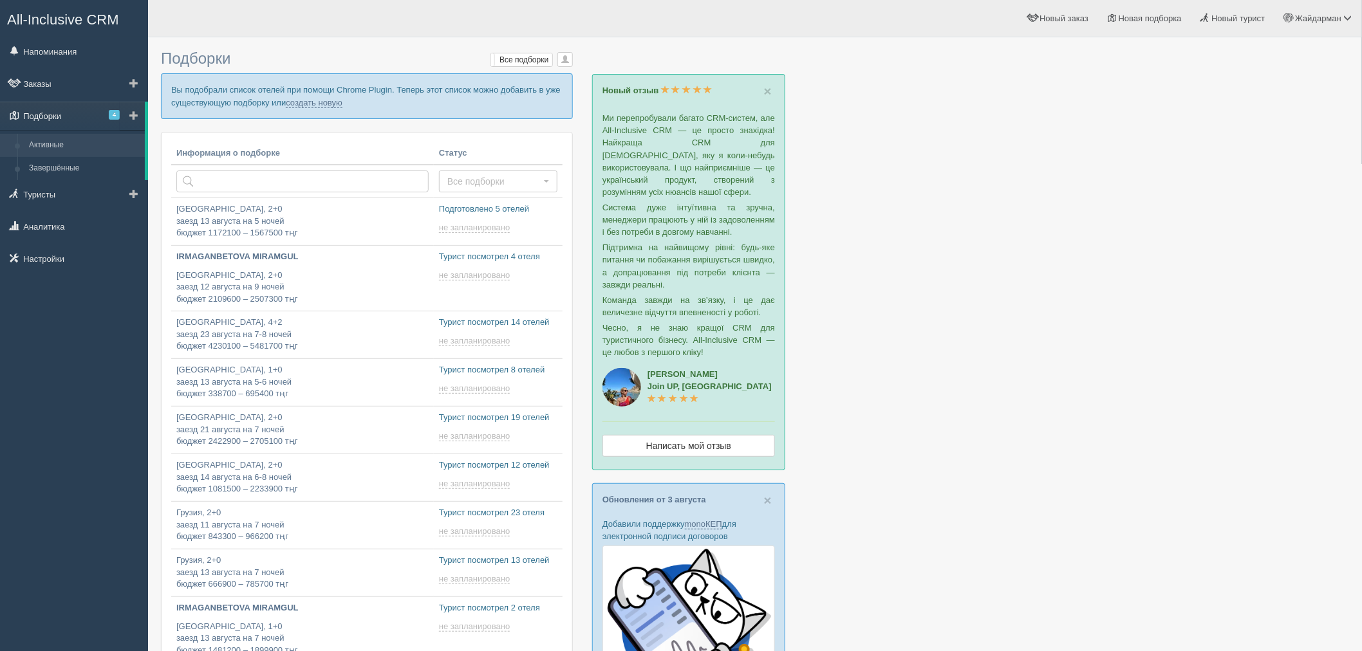
click at [112, 108] on link "Подборки 4" at bounding box center [72, 116] width 145 height 28
click at [116, 113] on span "4" at bounding box center [114, 115] width 11 height 10
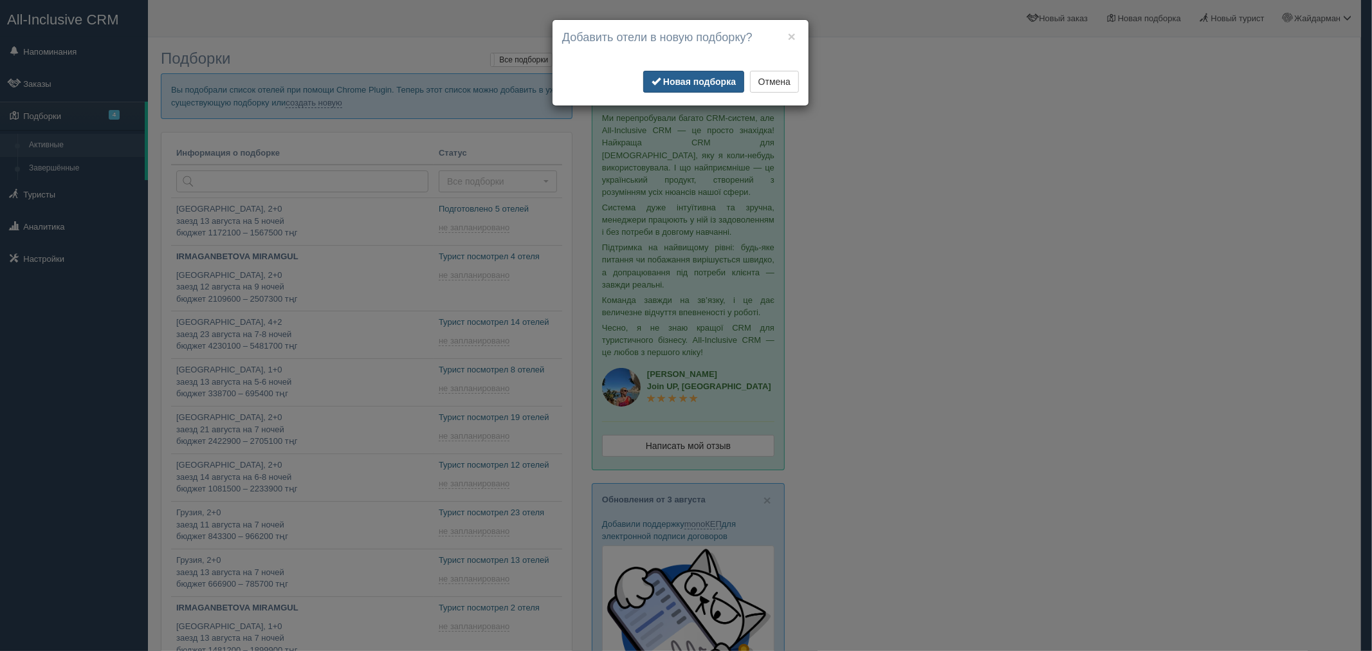
click at [710, 88] on button "Новая подборка" at bounding box center [693, 82] width 101 height 22
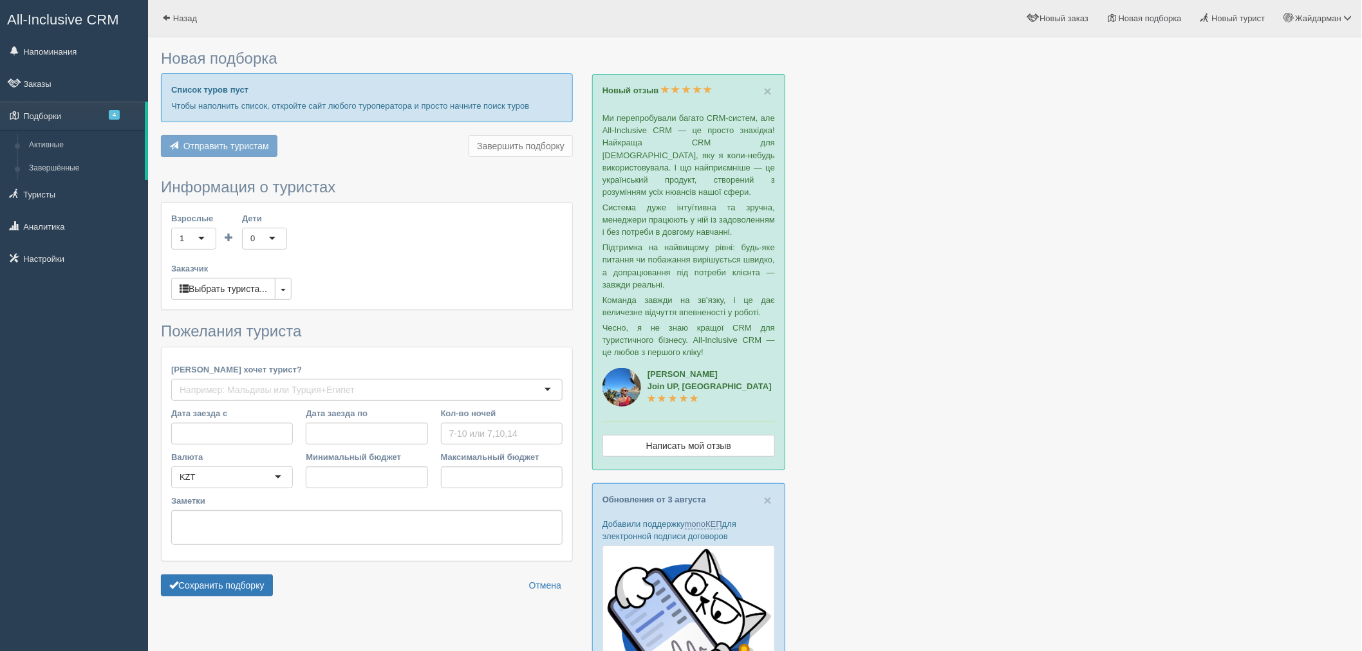
type input "5"
type input "821100"
type input "862700"
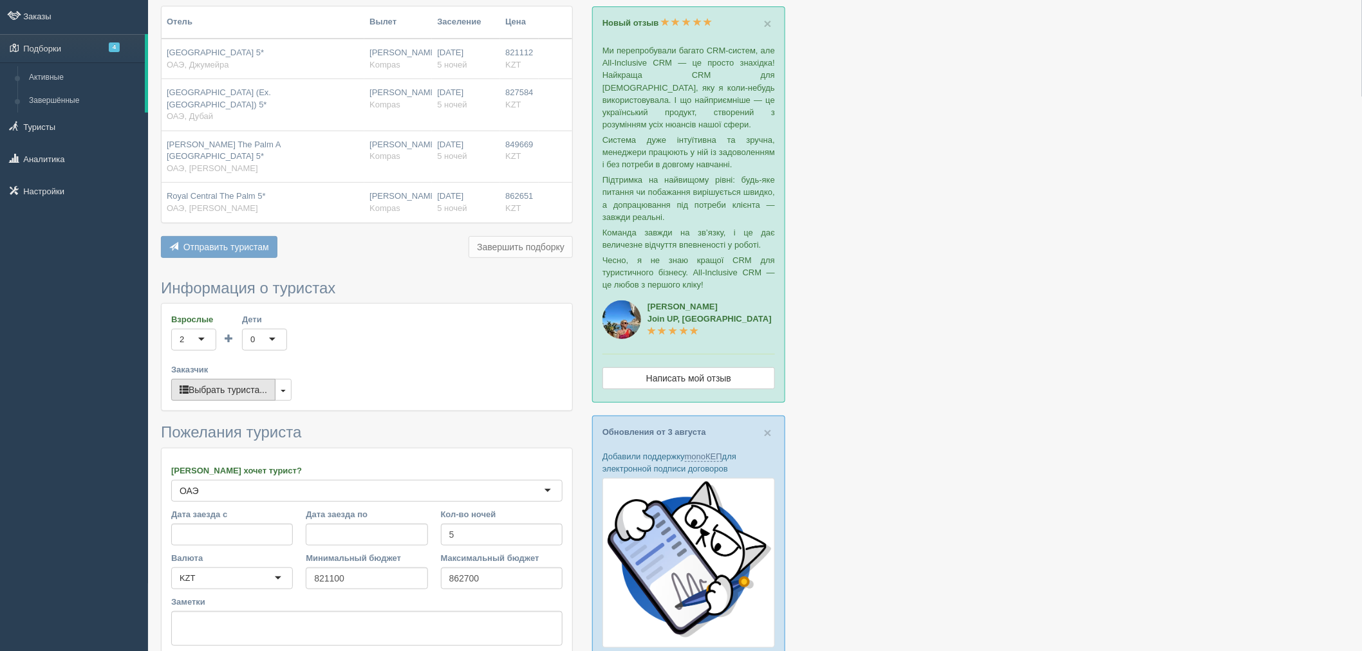
scroll to position [71, 0]
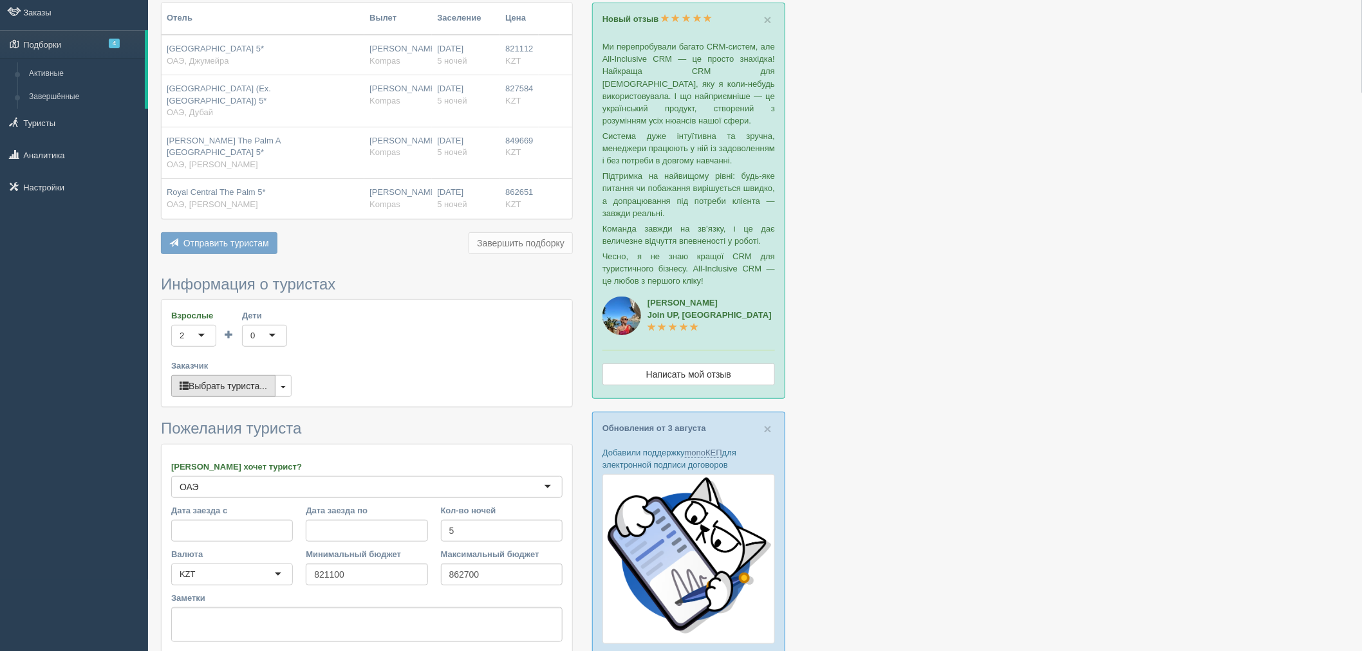
click at [266, 375] on button "Выбрать туриста..." at bounding box center [223, 386] width 104 height 22
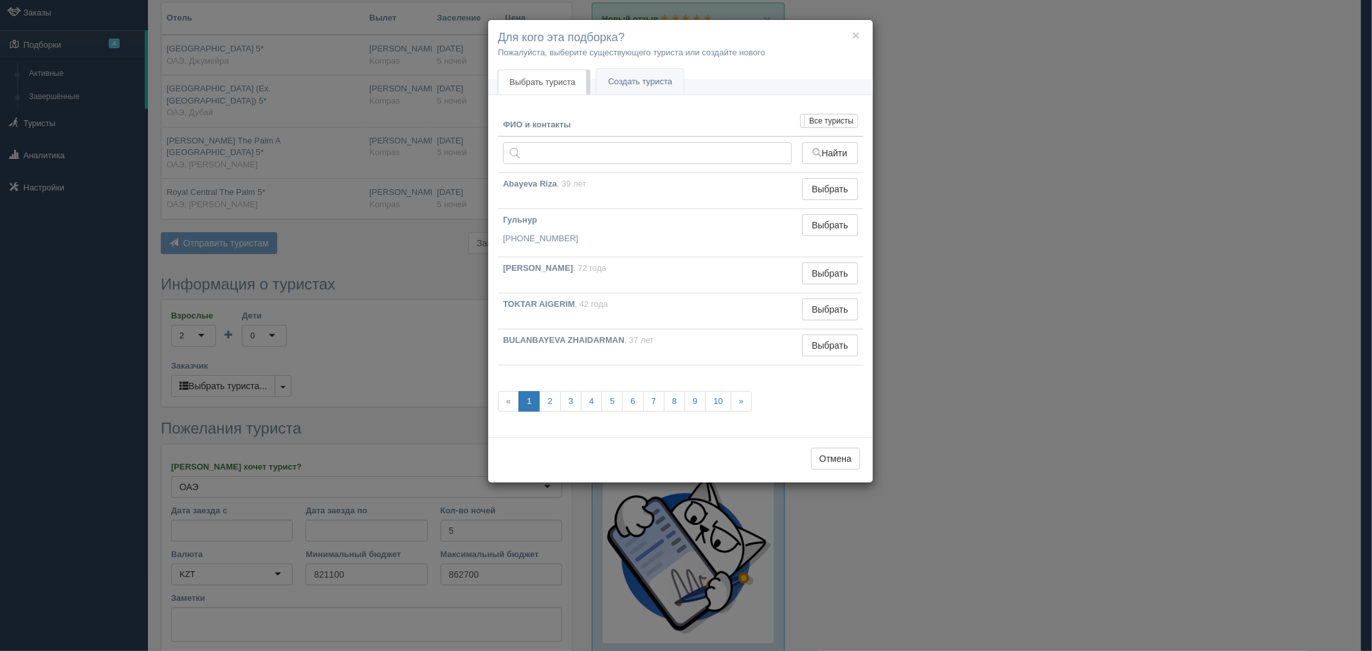
click at [435, 342] on div "× Для кого эта подборка? Пожалуйста, выберите существующего туриста или создайт…" at bounding box center [686, 325] width 1372 height 651
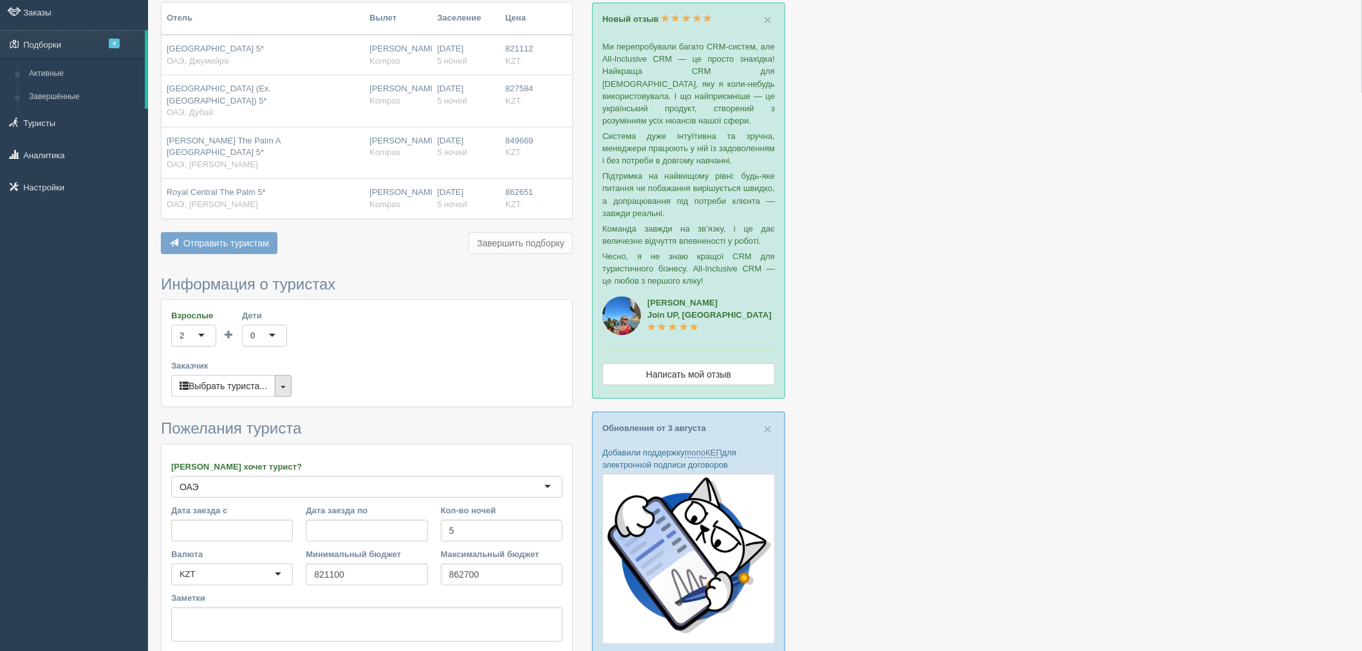
click at [280, 375] on button "button" at bounding box center [283, 386] width 17 height 22
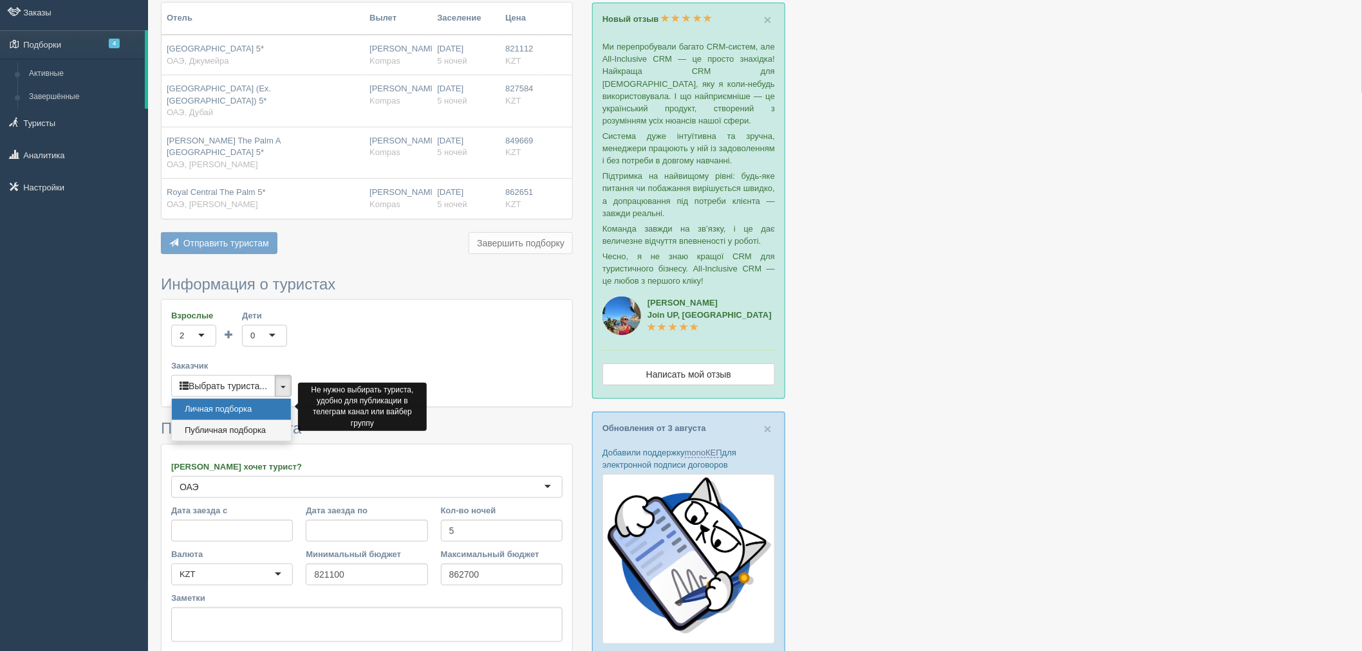
click at [251, 420] on link "Публичная подборка" at bounding box center [231, 430] width 119 height 21
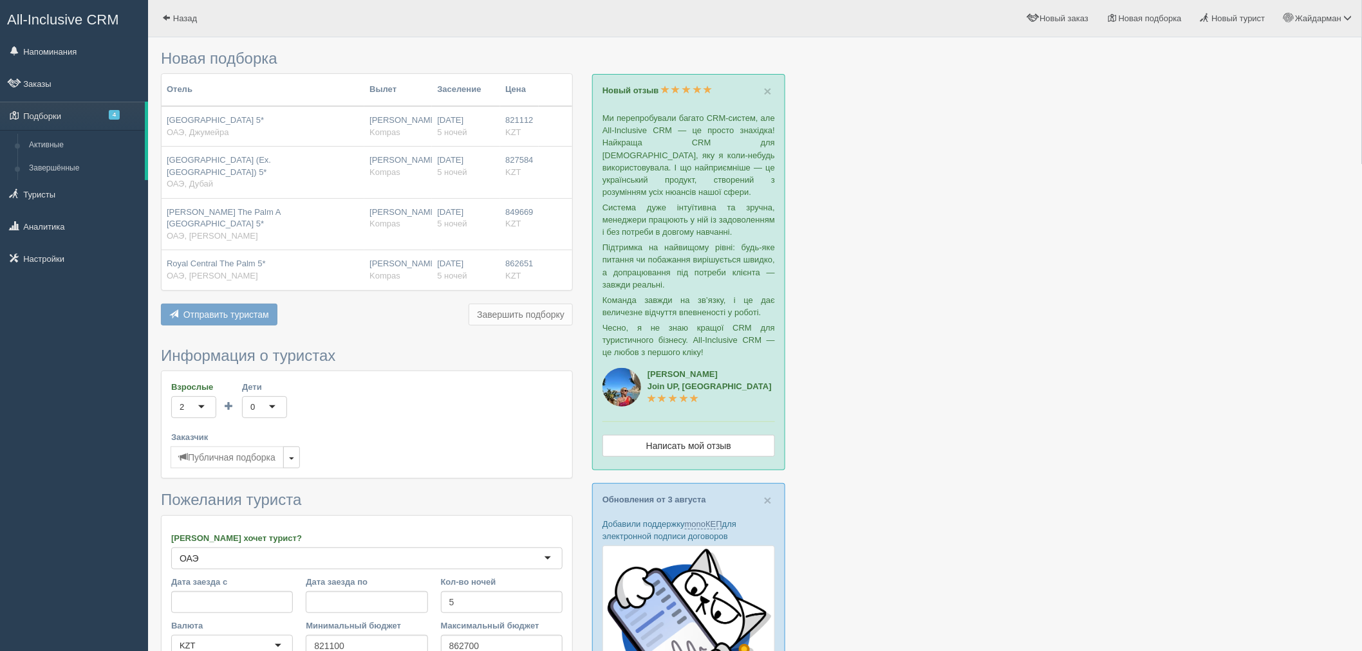
scroll to position [286, 0]
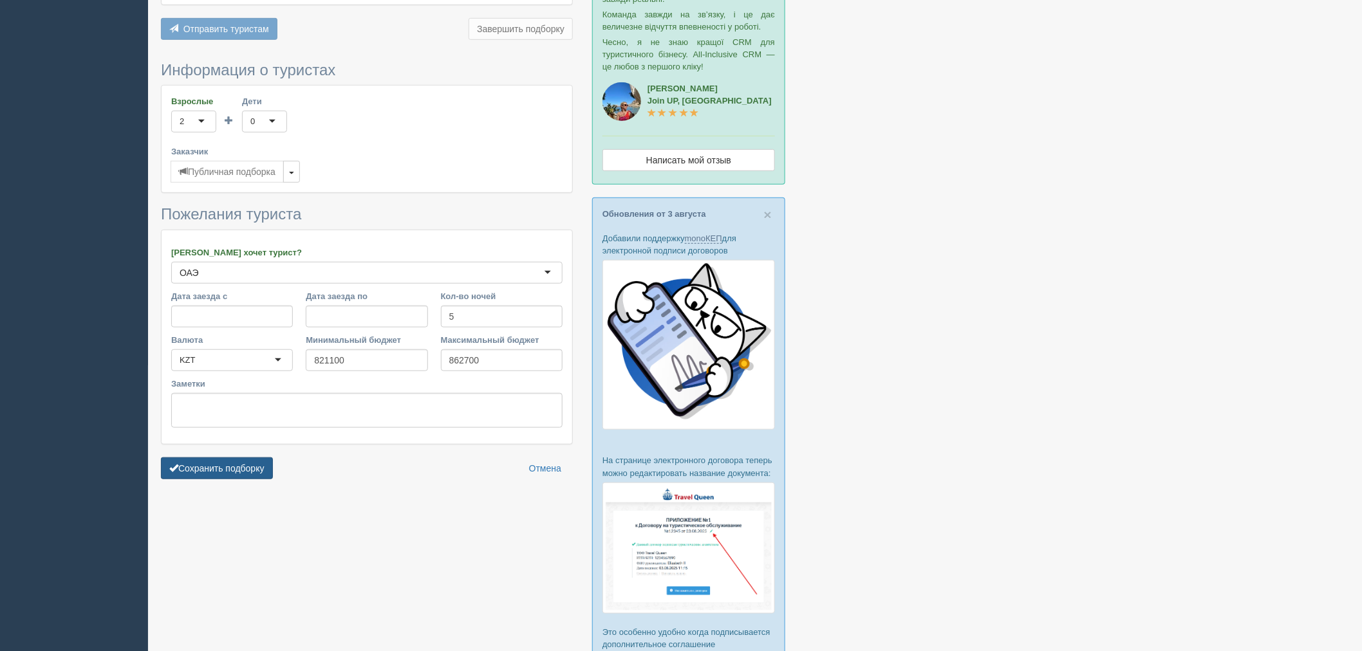
click at [243, 457] on button "Сохранить подборку" at bounding box center [217, 468] width 112 height 22
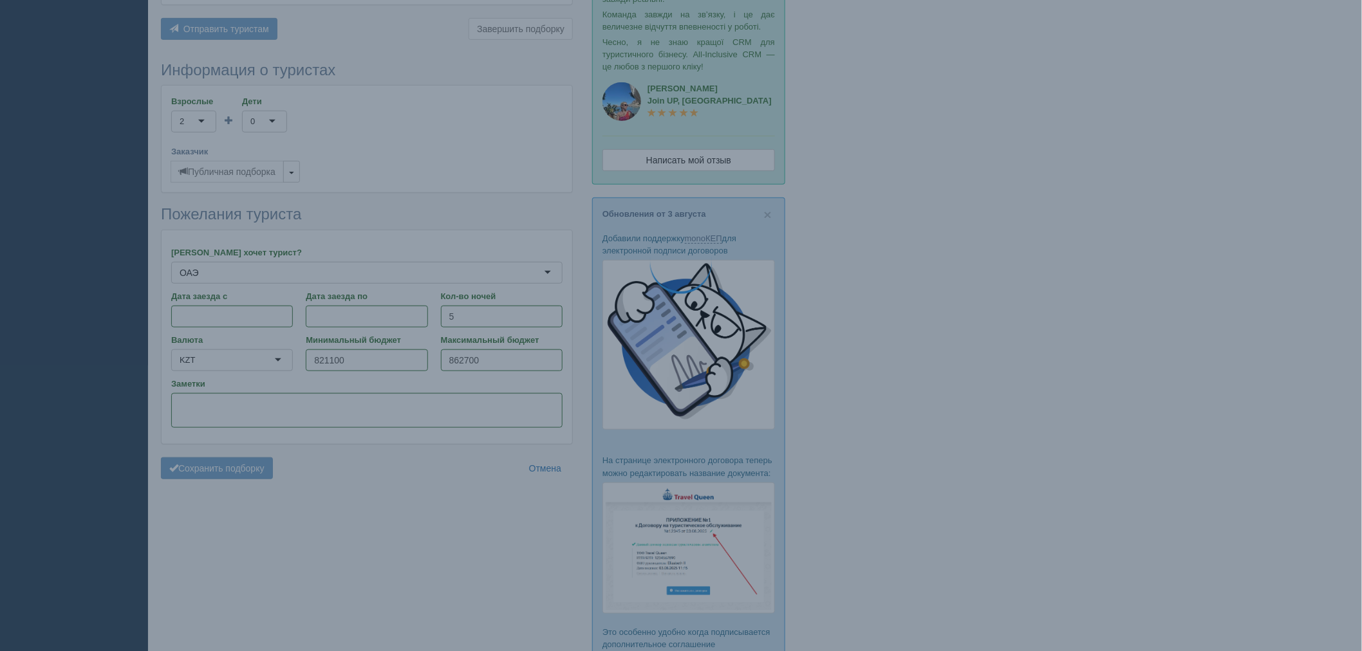
scroll to position [214, 0]
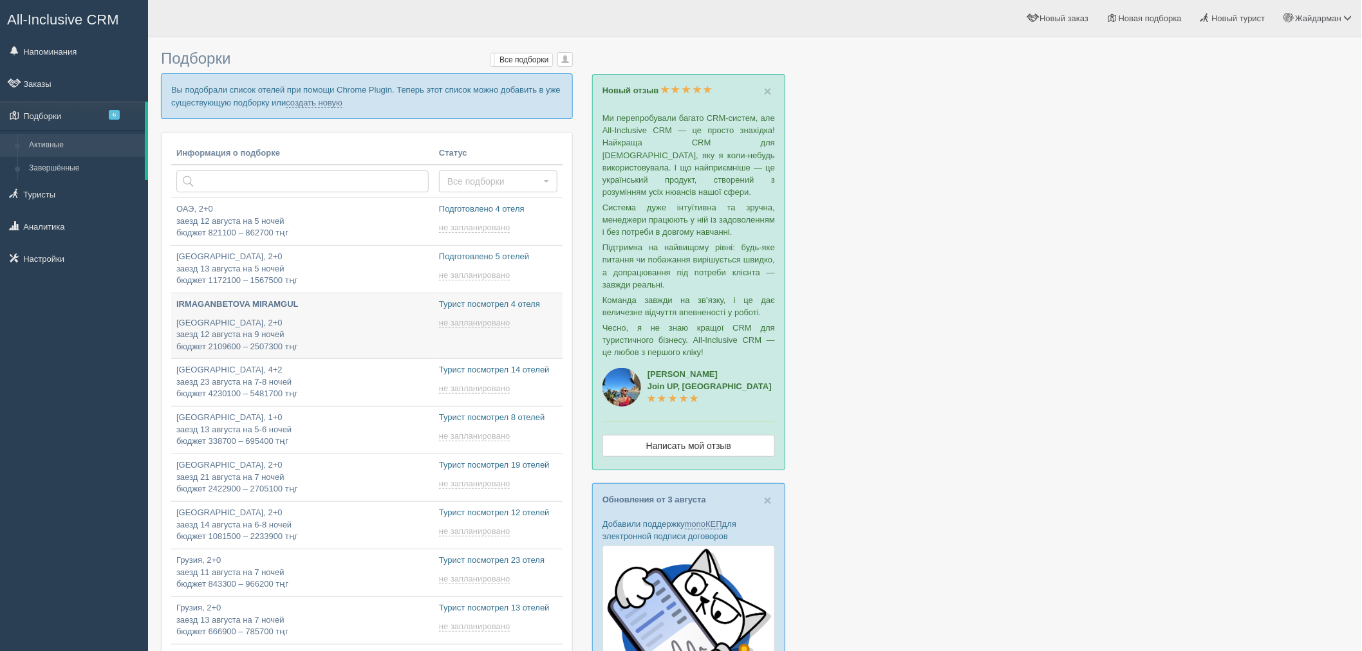
type input "[DATE] 19:15"
type input "2025-08-10 16:20"
type input "2025-08-10 17:35"
click at [116, 113] on span "6" at bounding box center [114, 115] width 11 height 10
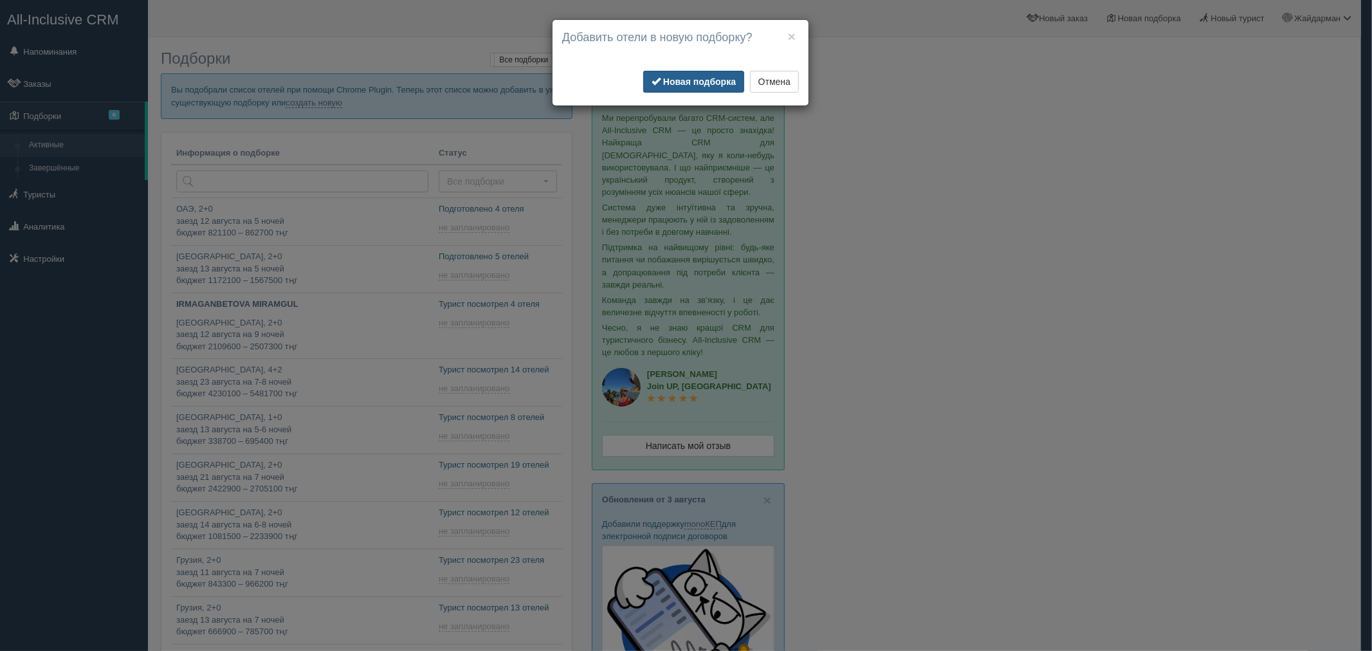
click at [680, 77] on b "Новая подборка" at bounding box center [699, 82] width 73 height 10
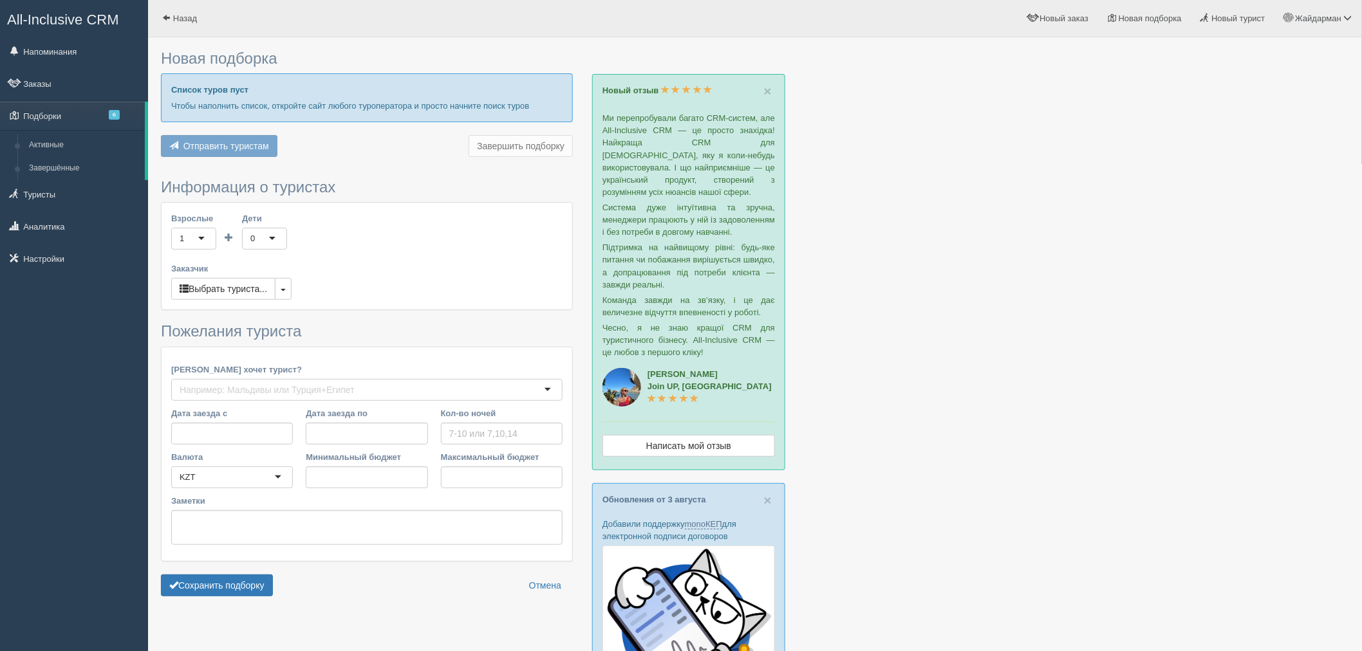
type input "5"
type input "717200"
type input "1151500"
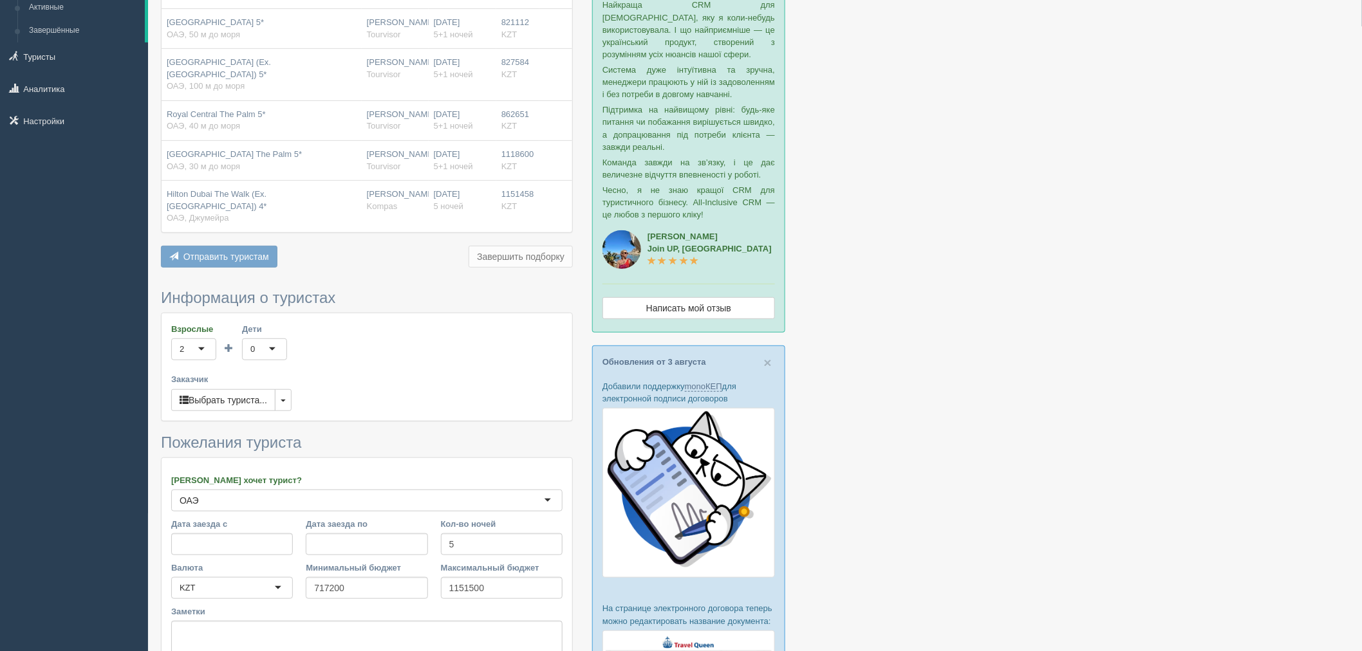
scroll to position [286, 0]
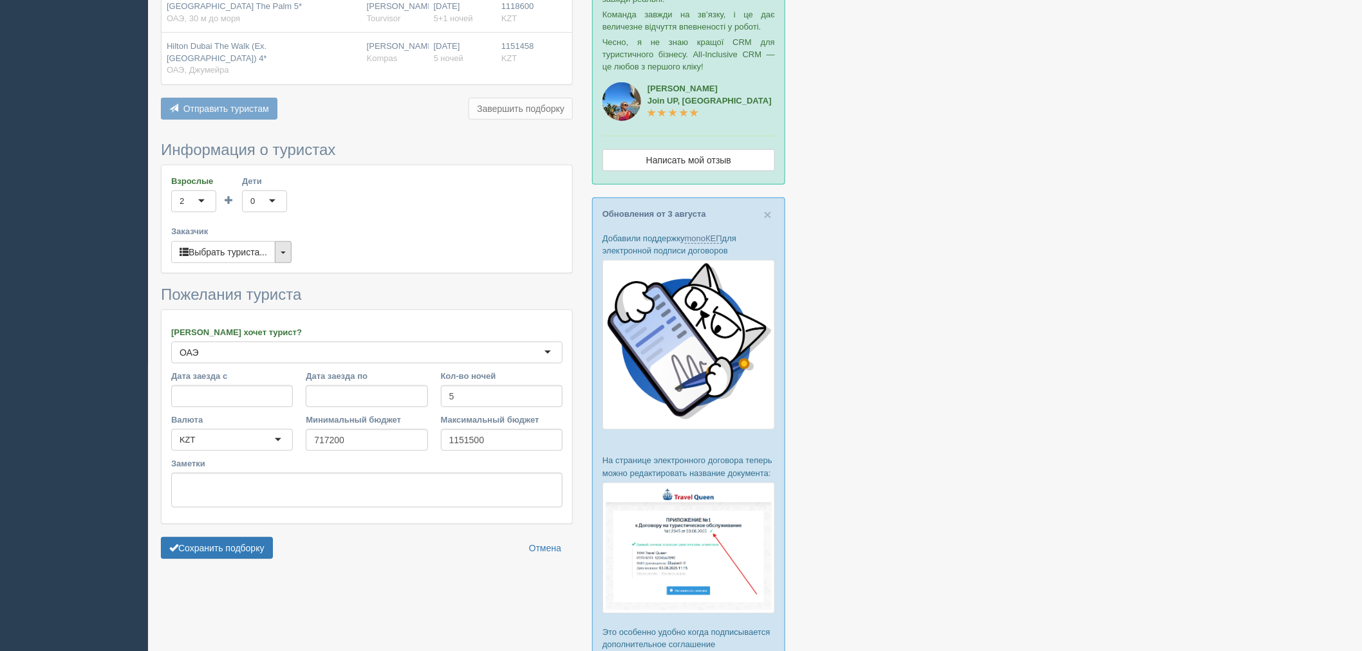
click at [284, 248] on button "button" at bounding box center [283, 252] width 17 height 22
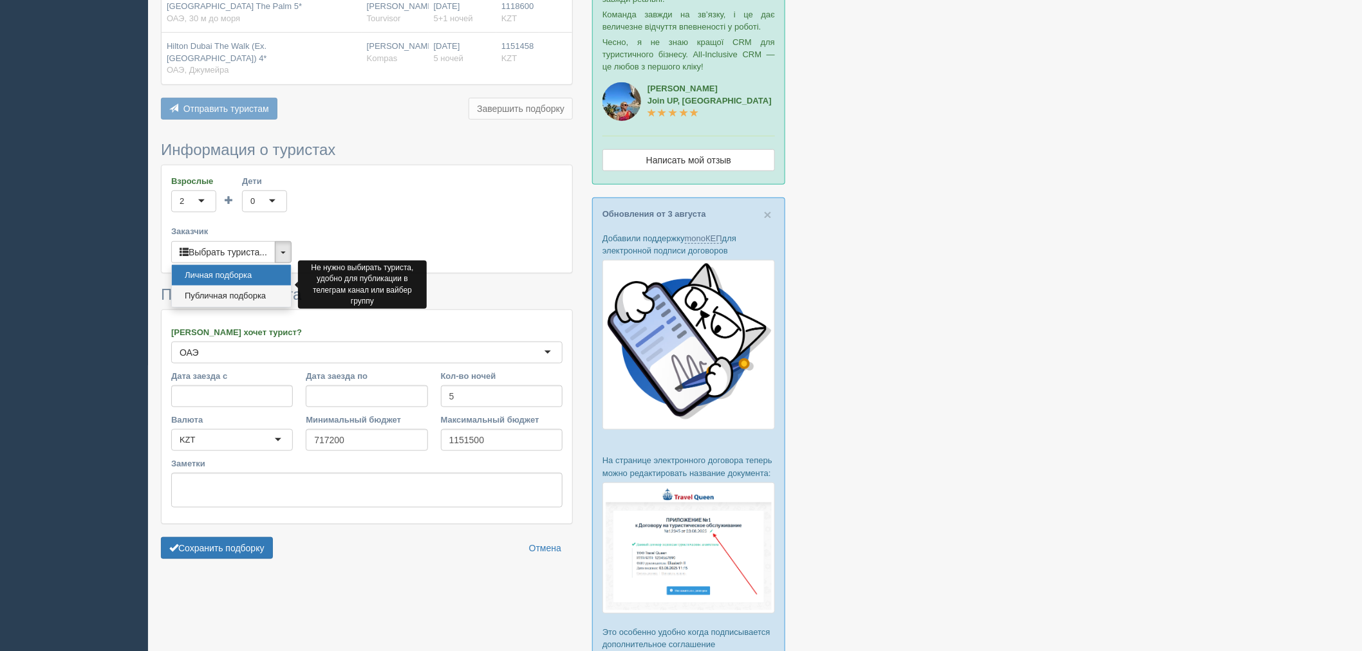
click at [263, 286] on link "Публичная подборка" at bounding box center [231, 296] width 119 height 21
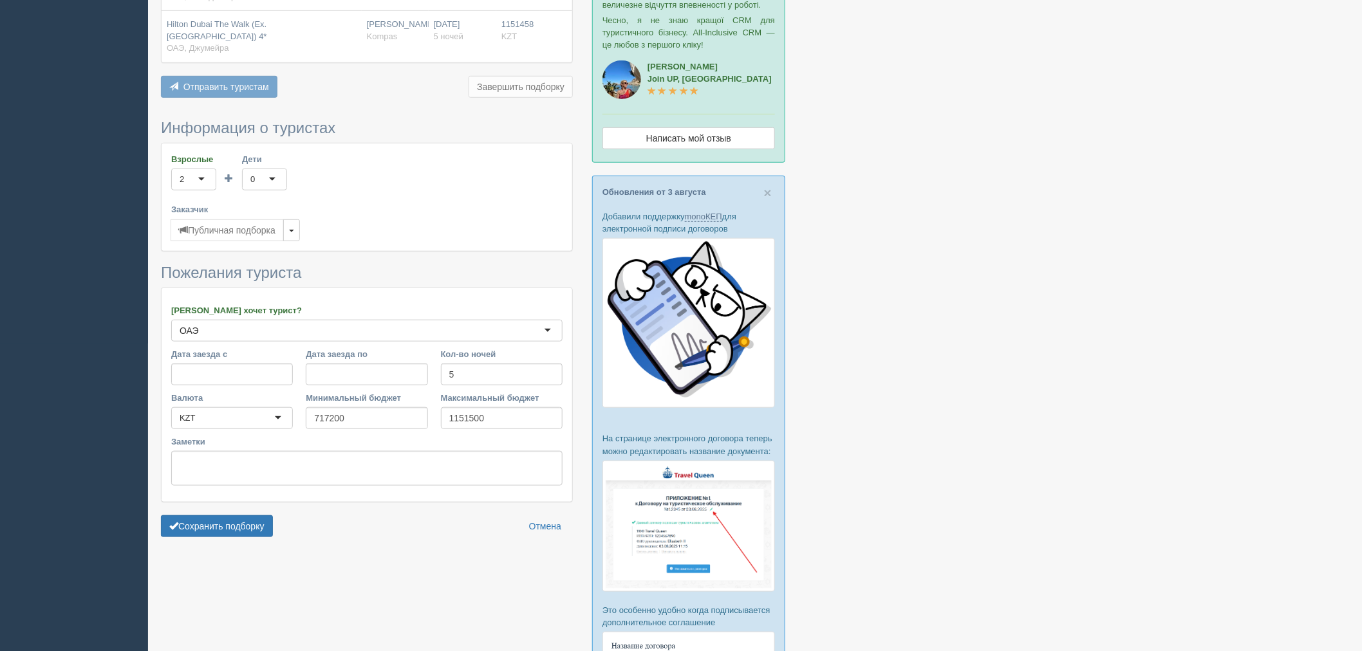
scroll to position [357, 0]
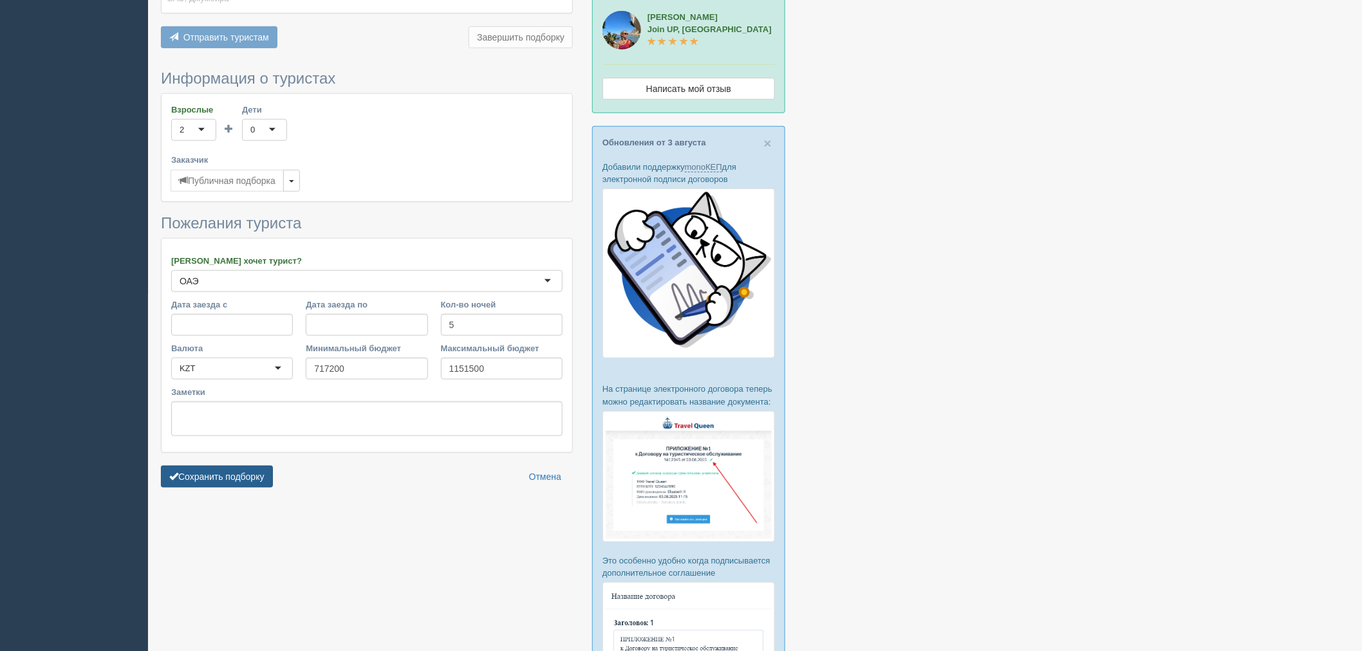
click at [256, 466] on button "Сохранить подборку" at bounding box center [217, 477] width 112 height 22
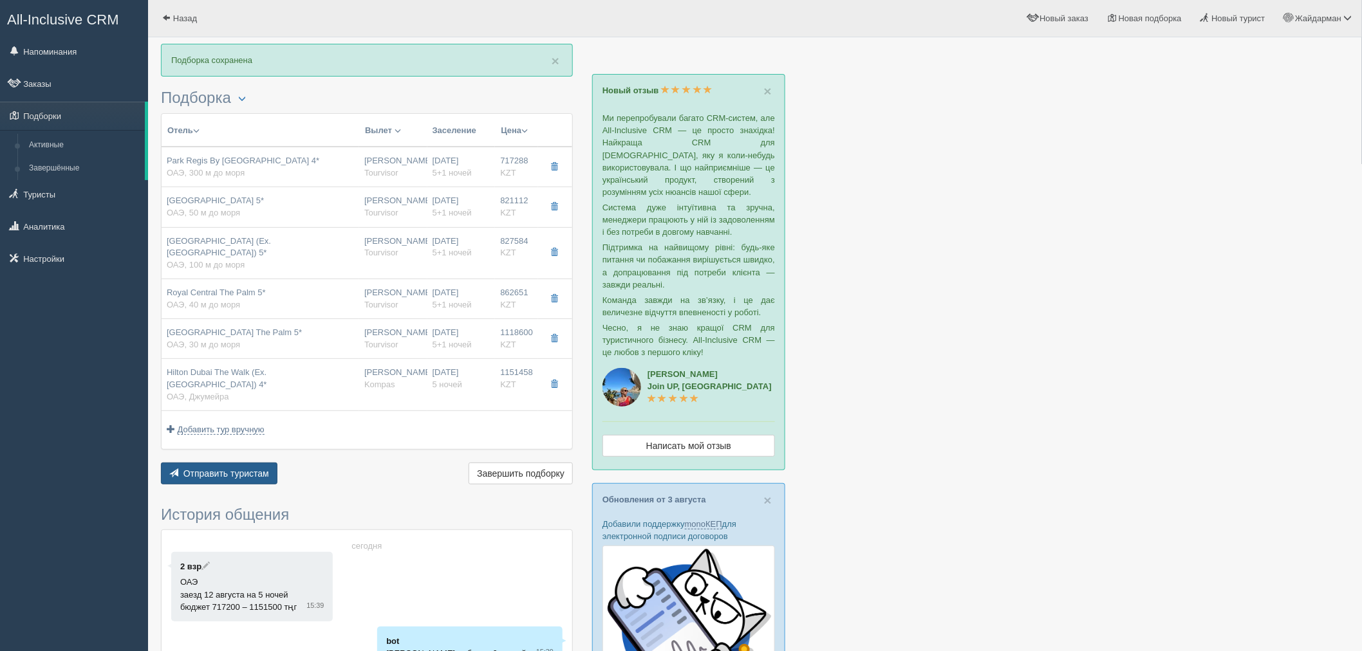
click at [246, 468] on span "Отправить туристам" at bounding box center [226, 473] width 86 height 10
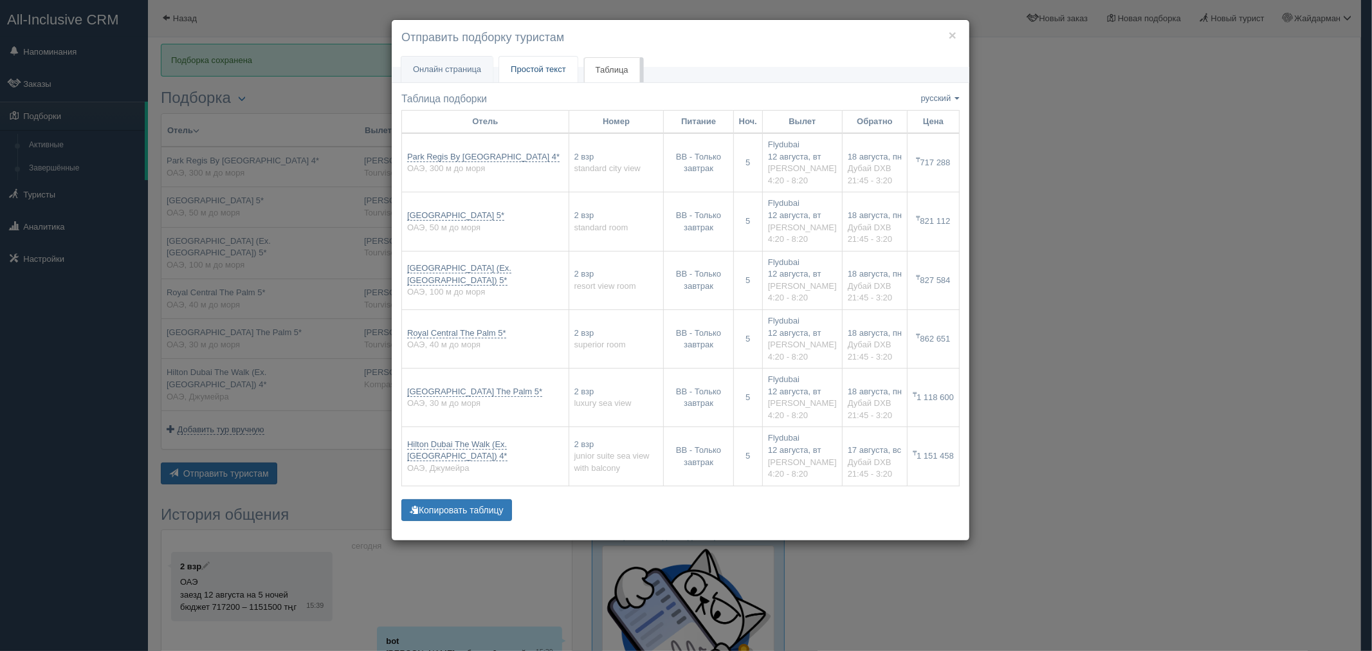
click at [569, 74] on link "Простой текст Текст" at bounding box center [538, 70] width 79 height 26
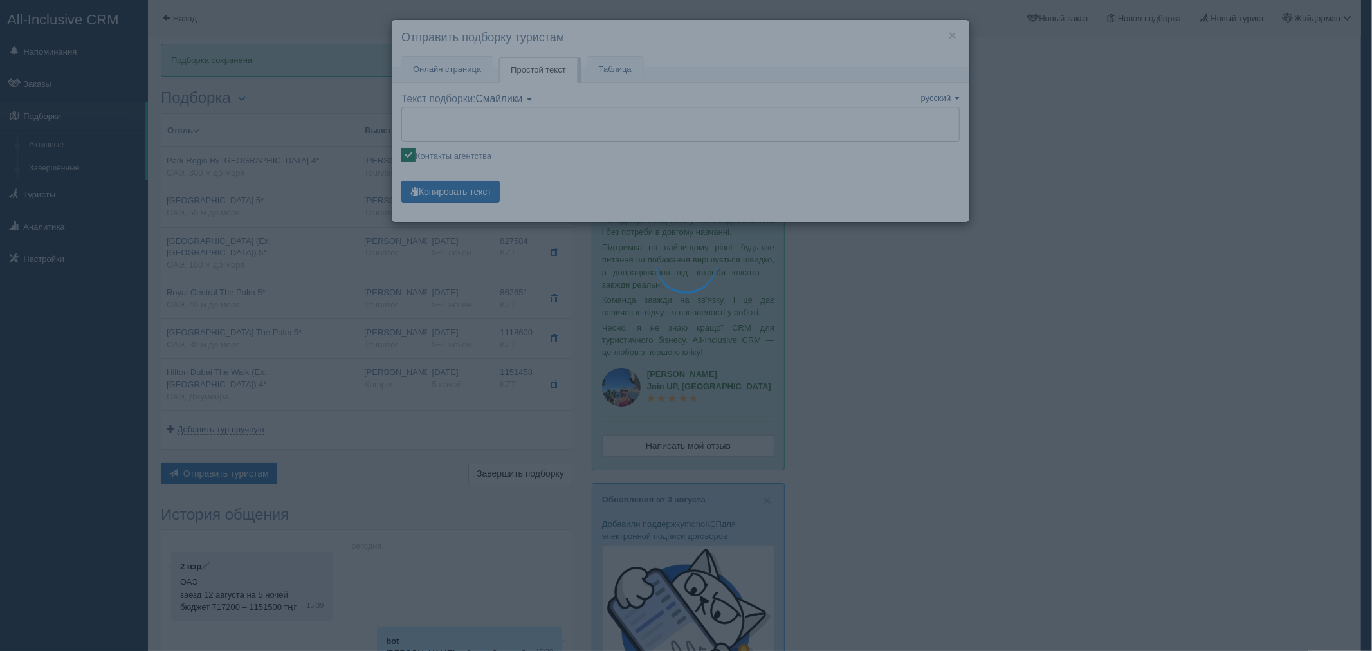
type textarea "🌞 Добрый день! Предлагаем Вам рассмотреть следующие варианты: 🌎 ОАЭ, 300 м до м…"
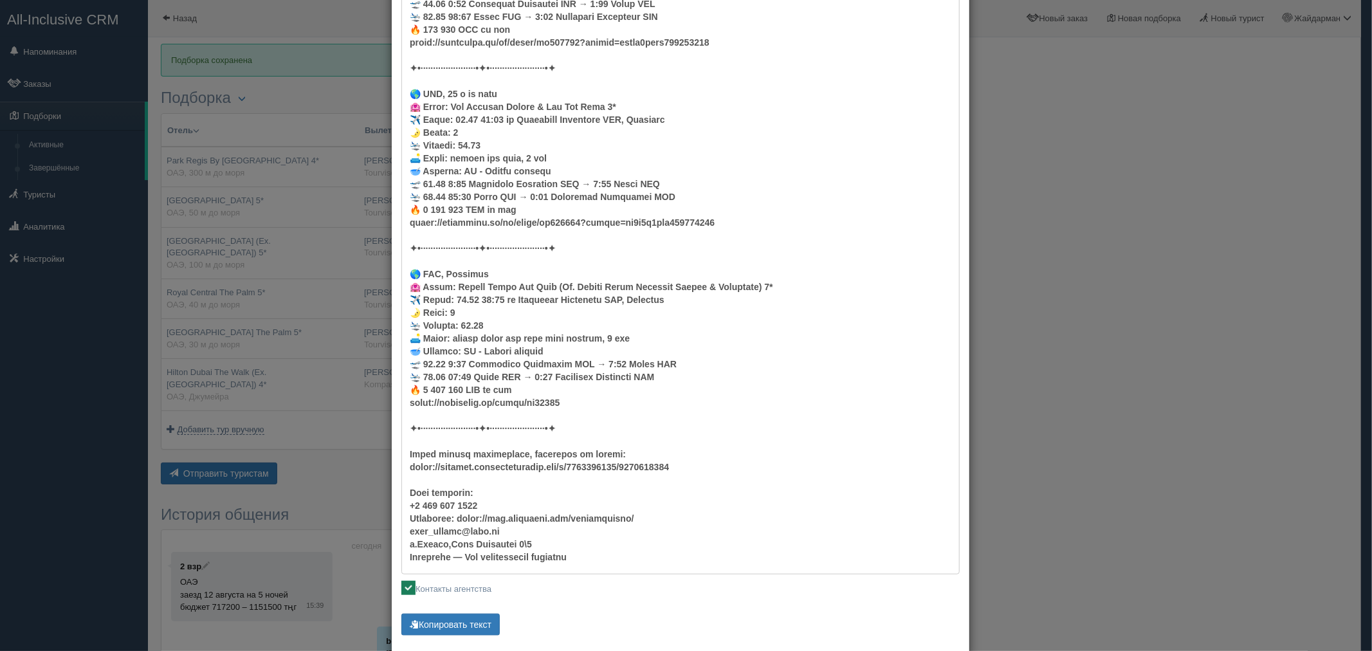
scroll to position [781, 0]
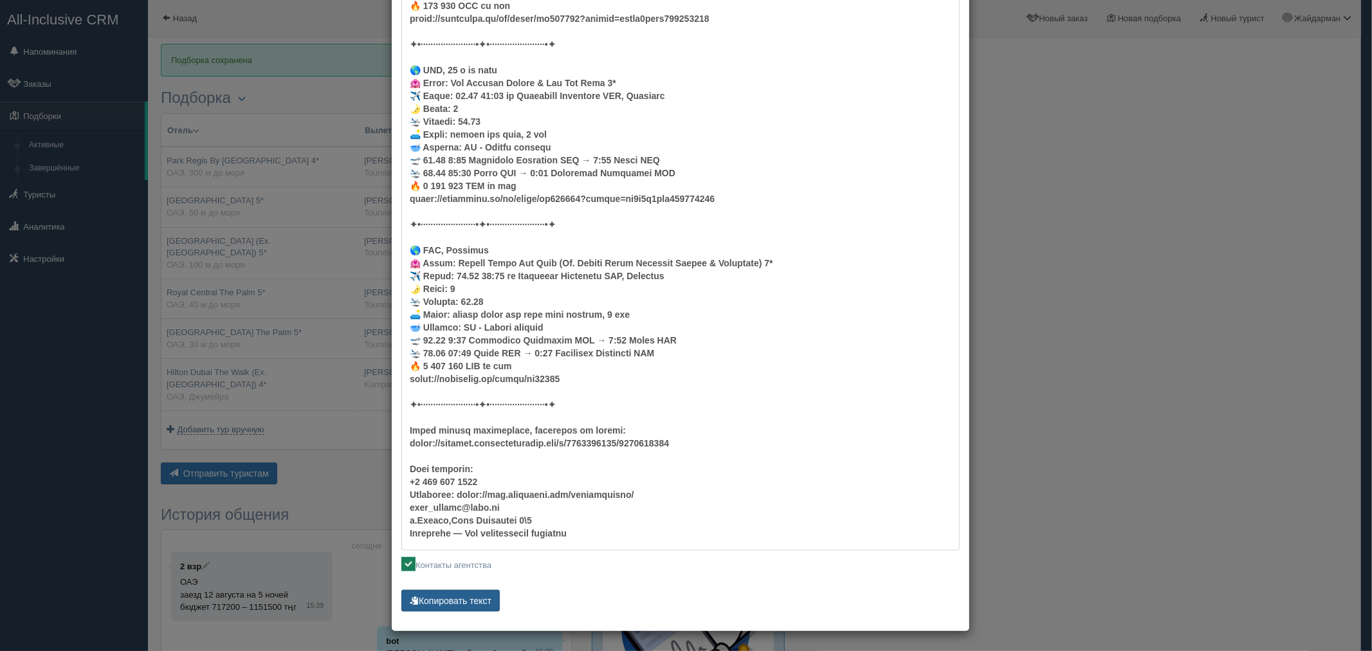
click at [455, 604] on button "Копировать текст" at bounding box center [451, 601] width 98 height 22
click at [1028, 174] on div "× Отправить подборку туристам Онлайн страница Онлайн Простой текст Текст Таблица" at bounding box center [686, 325] width 1372 height 651
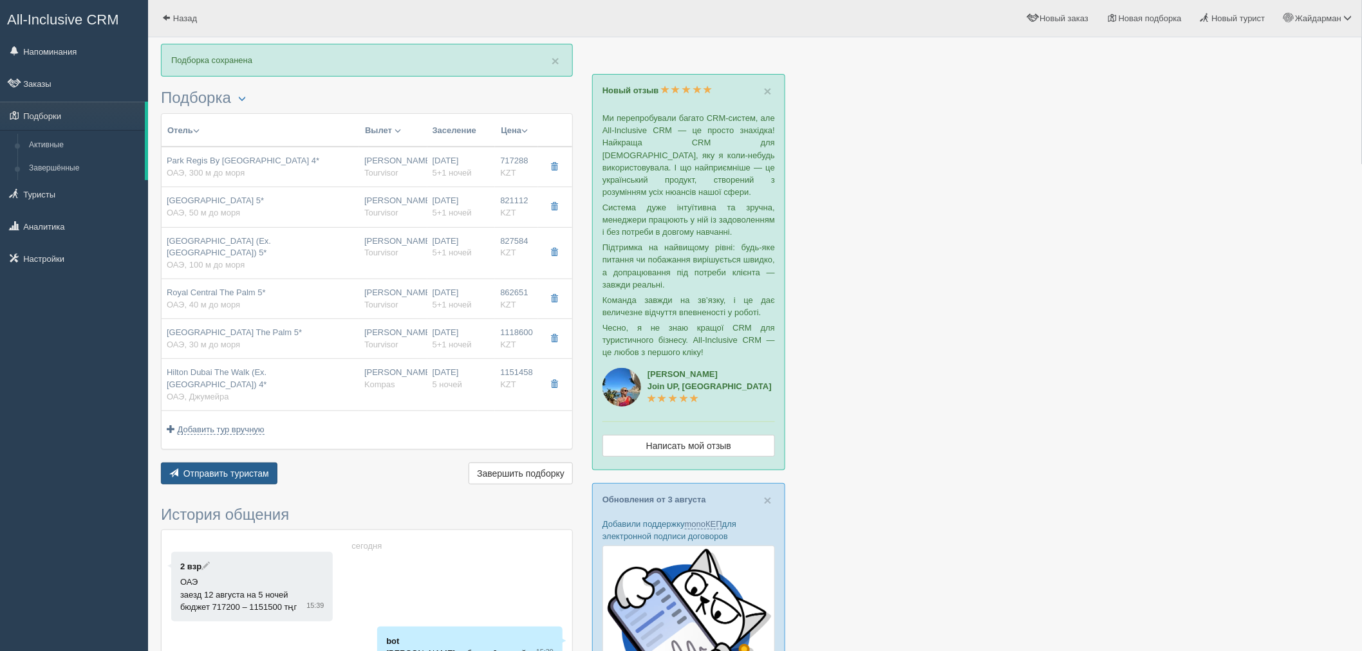
click at [248, 470] on button "Отправить туристам Отправить" at bounding box center [219, 474] width 116 height 22
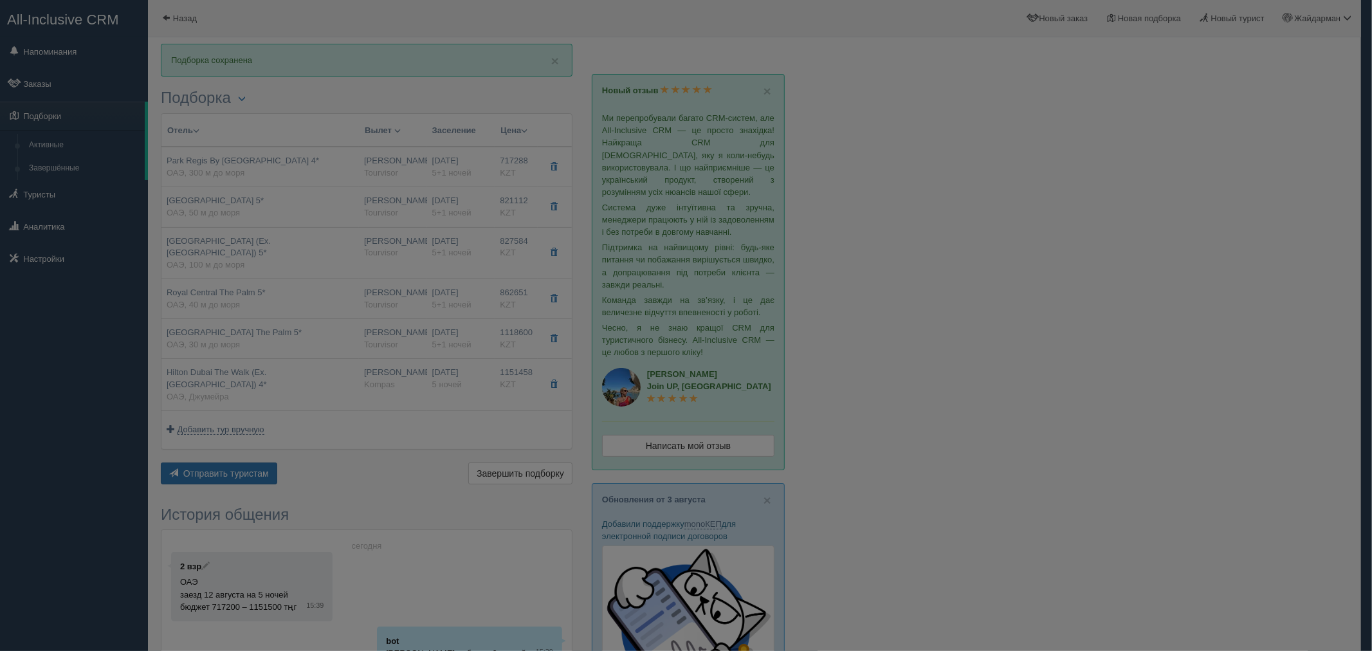
scroll to position [0, 0]
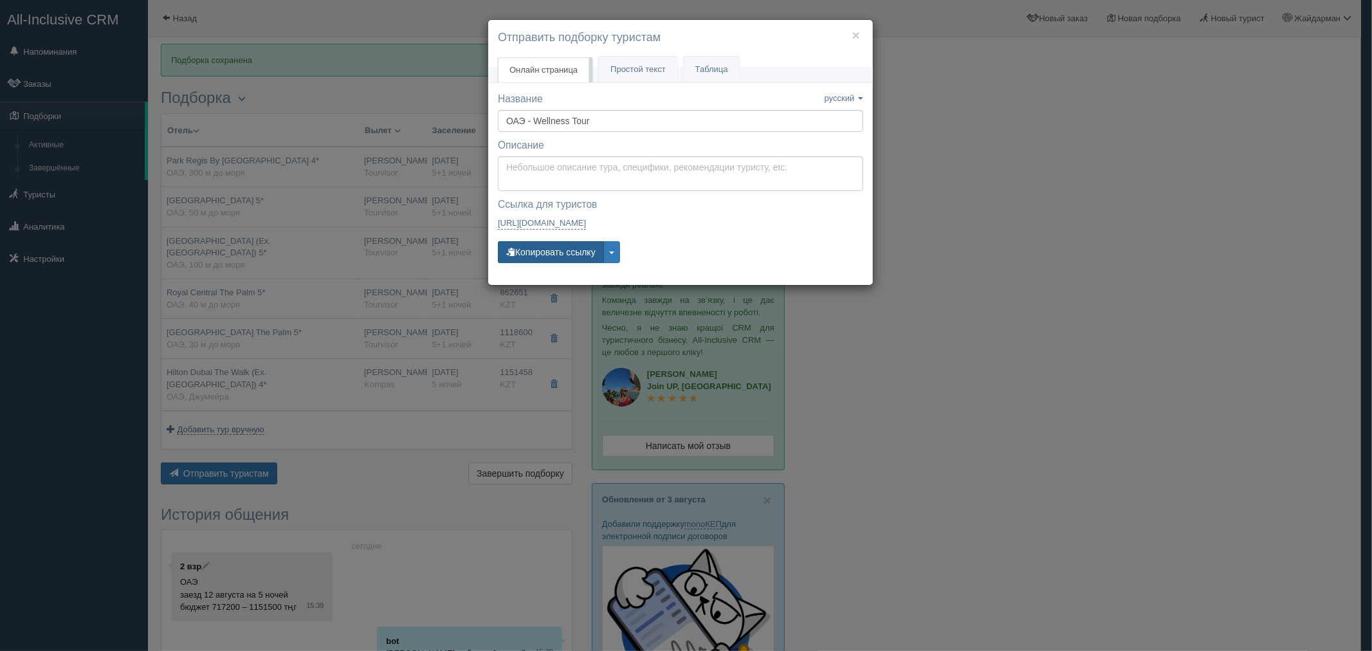
click at [590, 255] on button "Копировать ссылку" at bounding box center [551, 252] width 106 height 22
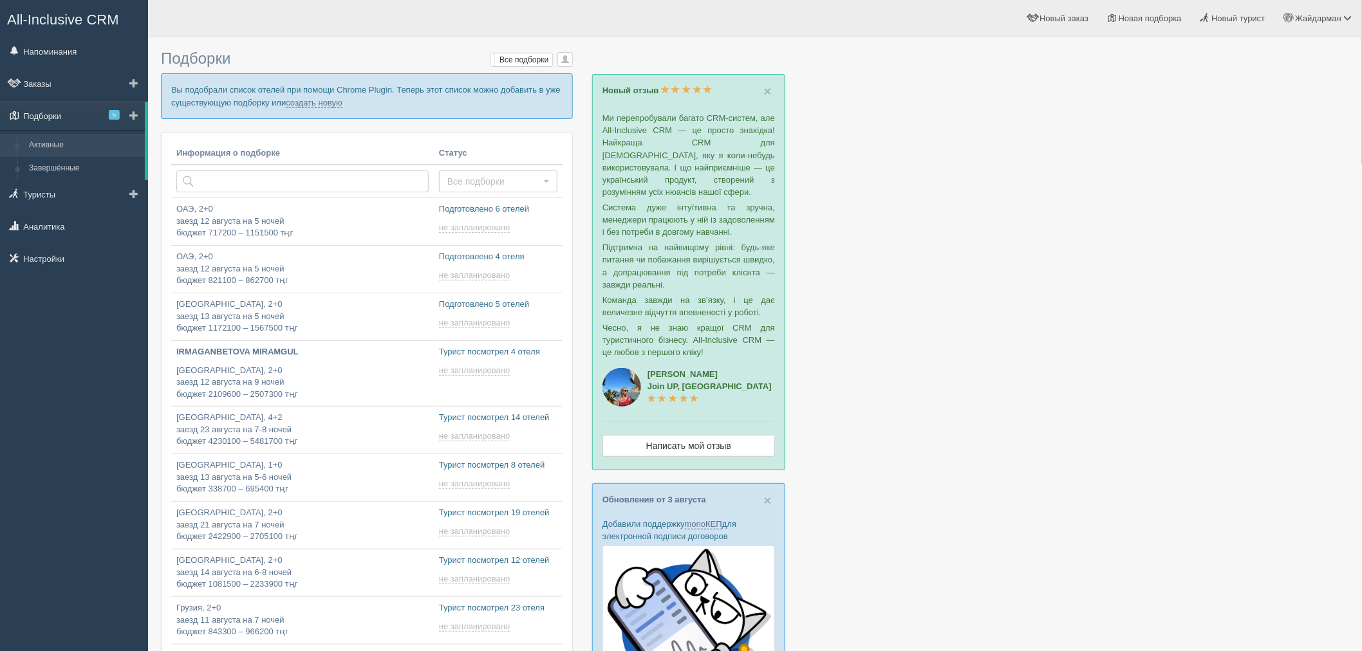
click at [113, 113] on span "5" at bounding box center [114, 115] width 11 height 10
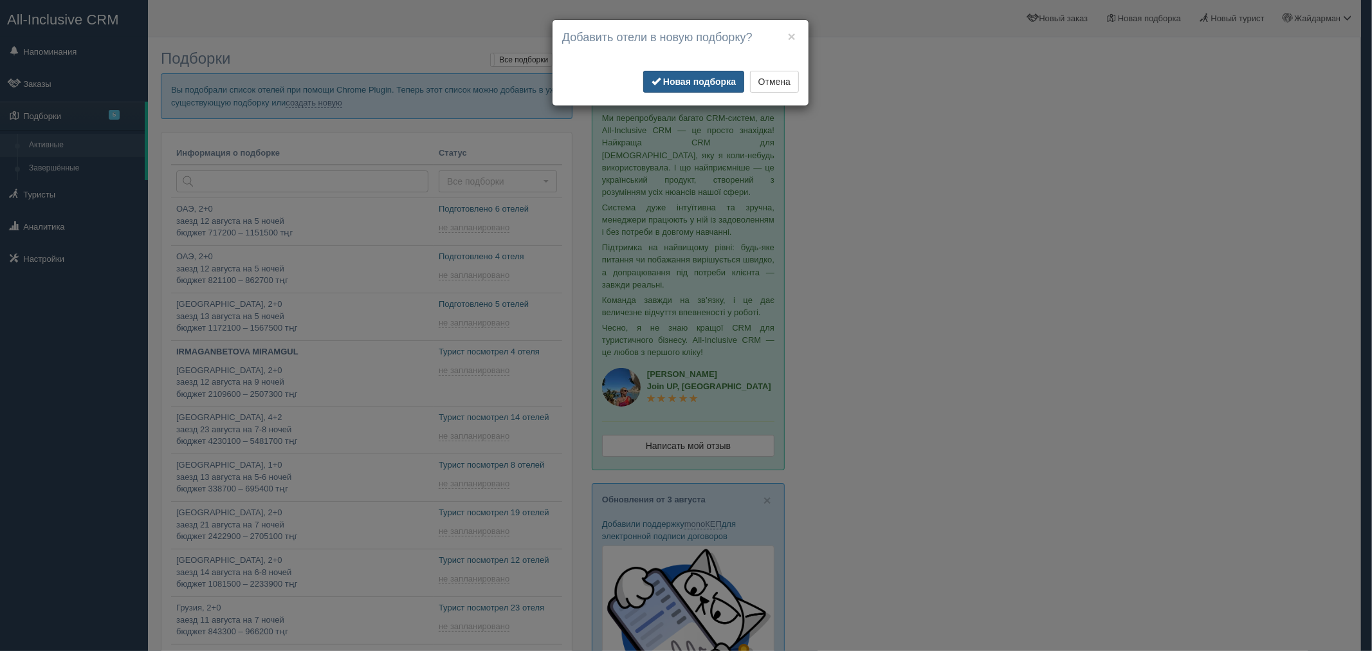
click at [705, 85] on b "Новая подборка" at bounding box center [699, 82] width 73 height 10
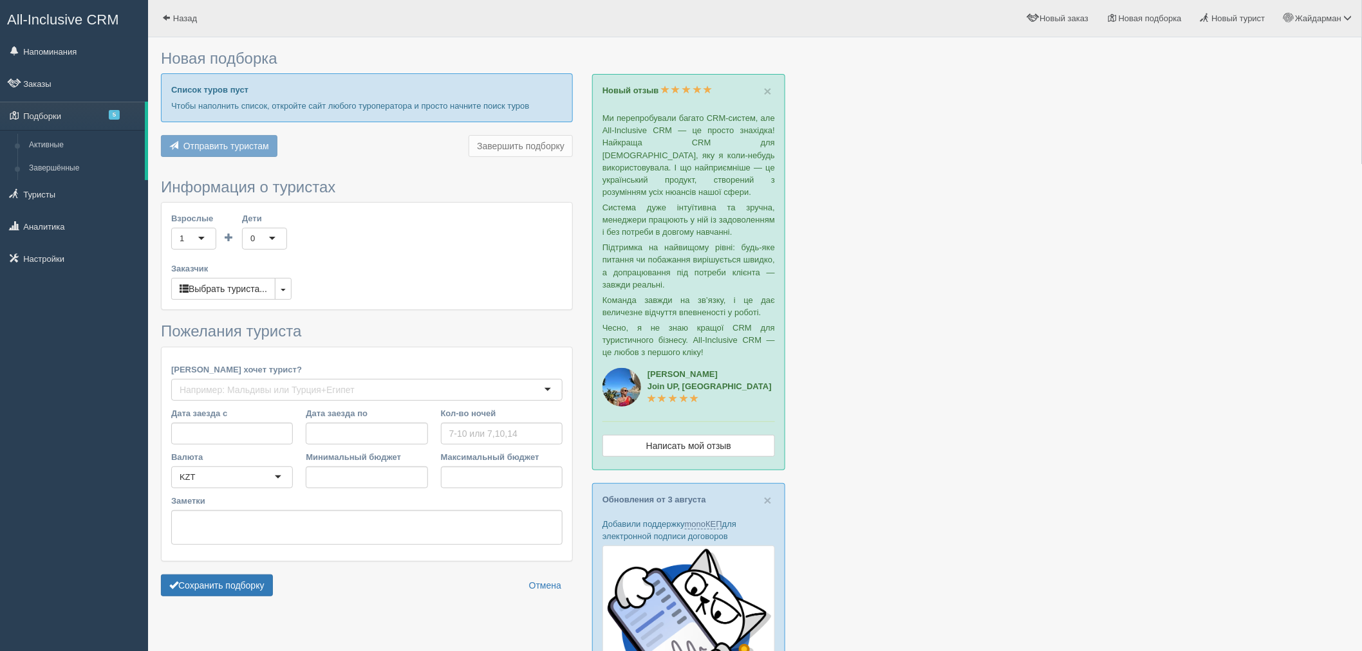
type input "4-5"
type input "1203600"
type input "1566200"
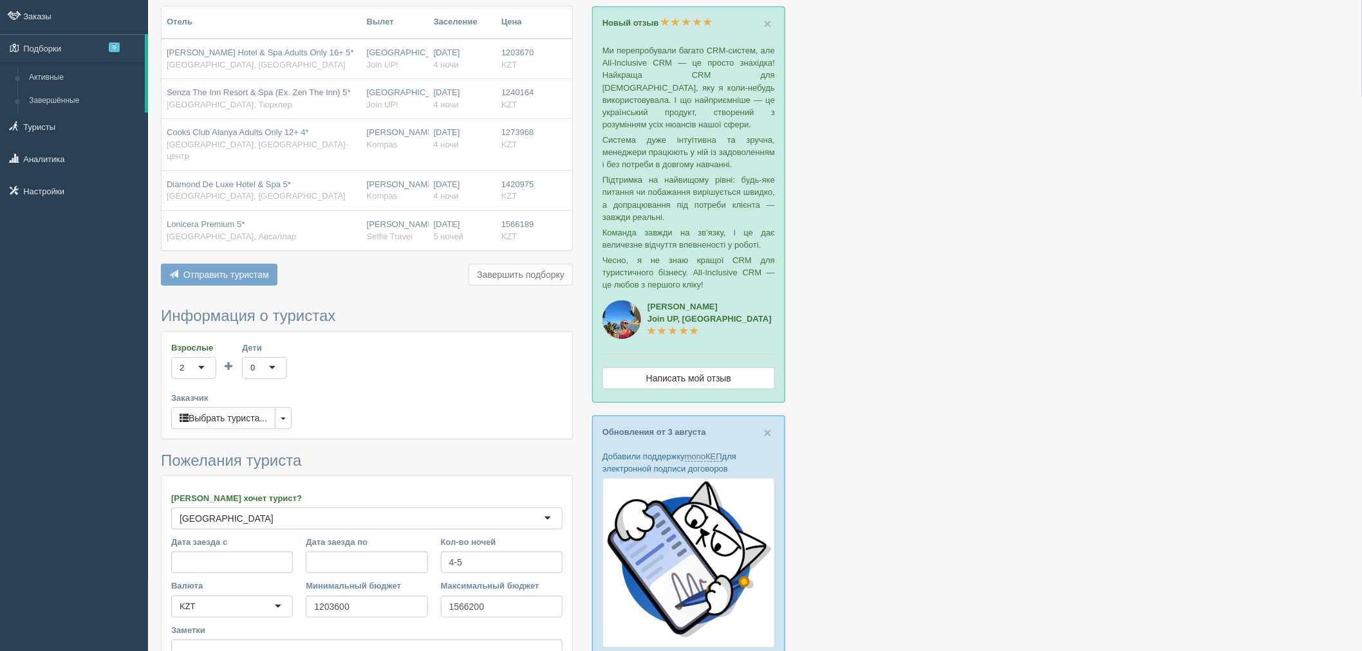
scroll to position [143, 0]
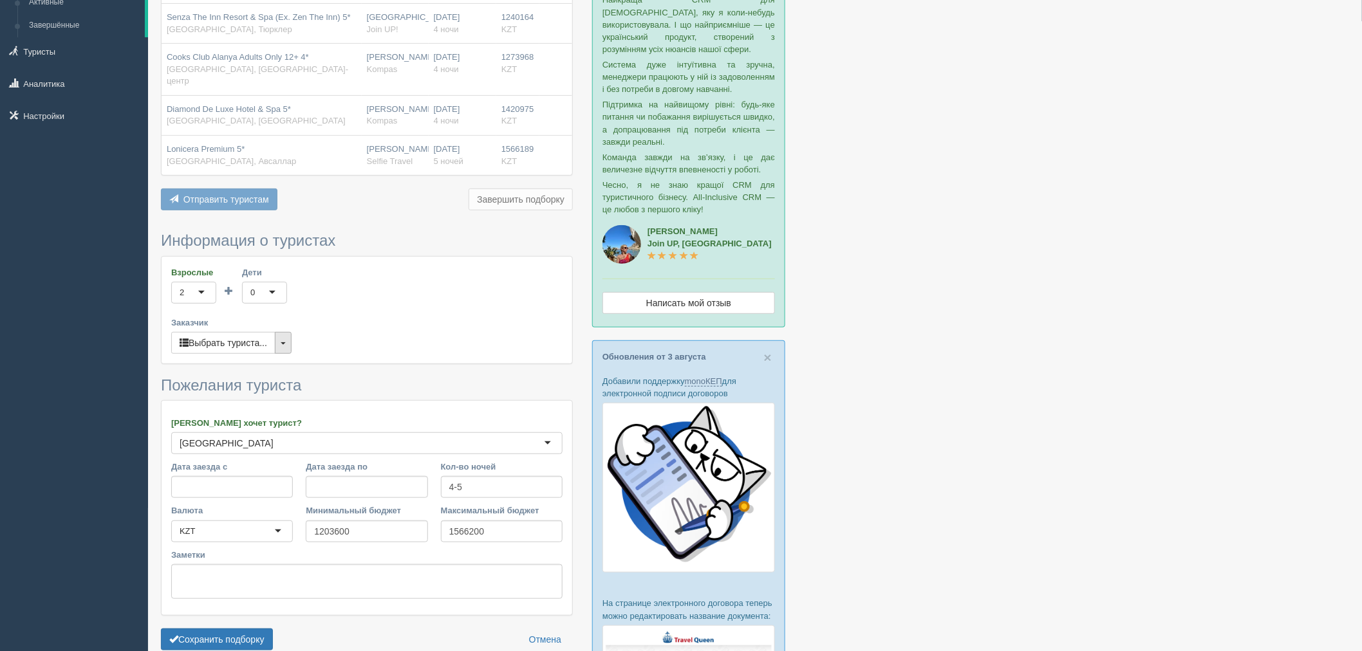
click at [278, 339] on button "button" at bounding box center [283, 343] width 17 height 22
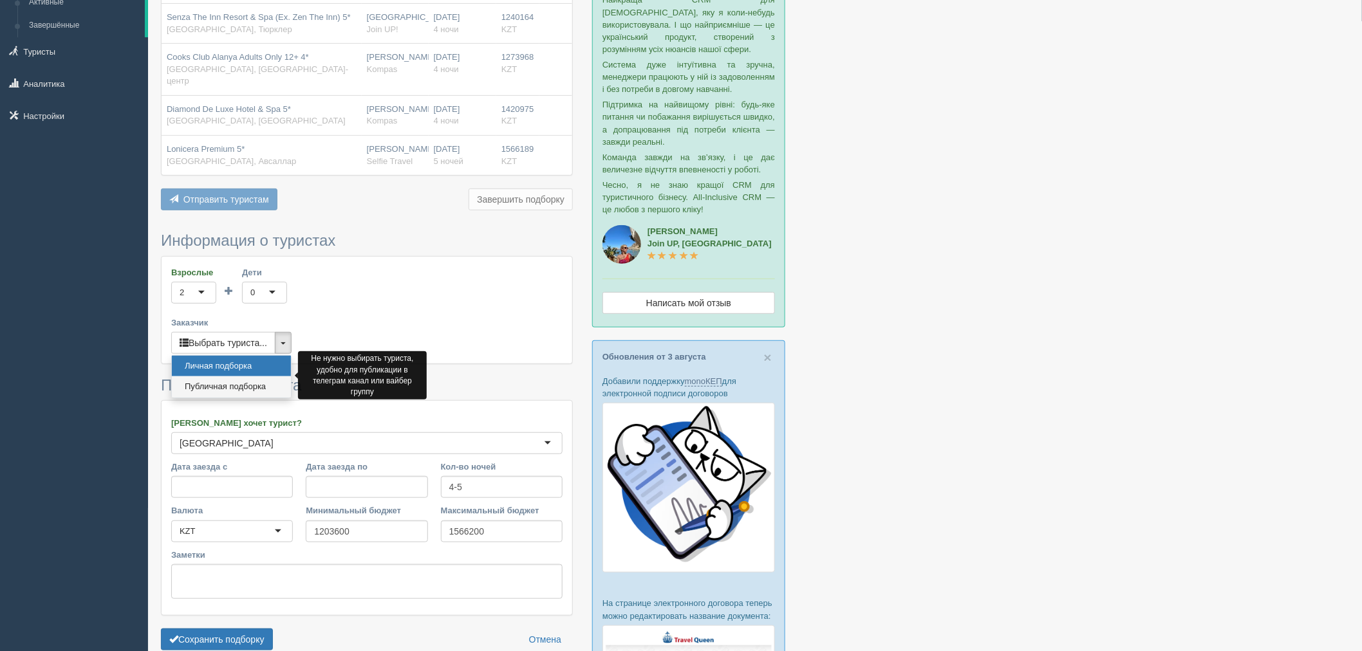
click at [271, 380] on link "Публичная подборка" at bounding box center [231, 386] width 119 height 21
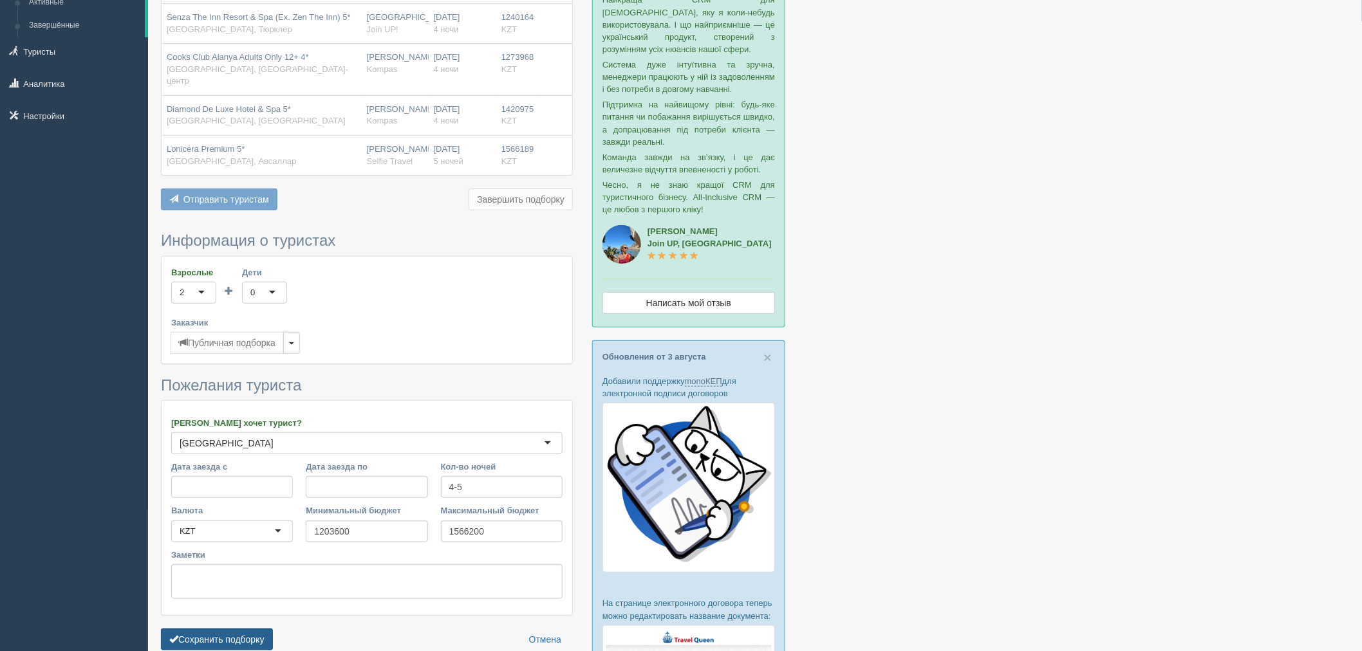
click at [228, 634] on button "Сохранить подборку" at bounding box center [217, 640] width 112 height 22
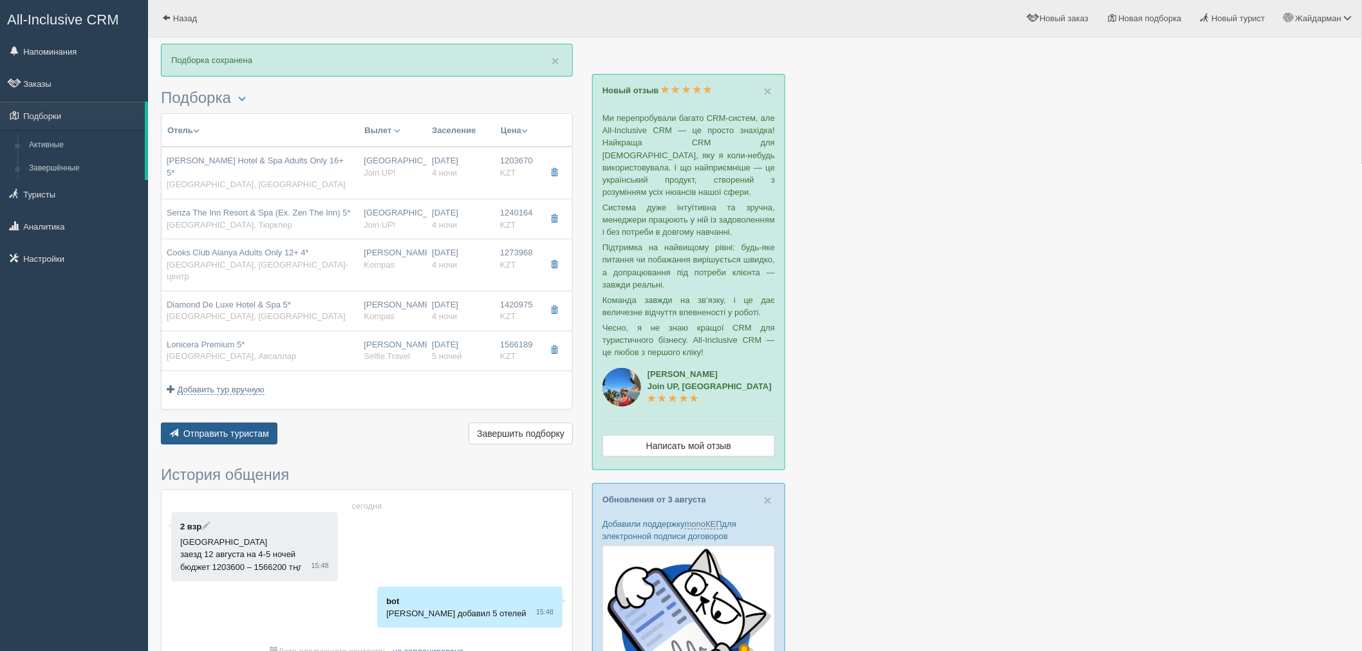
click at [256, 429] on span "Отправить туристам" at bounding box center [226, 434] width 86 height 10
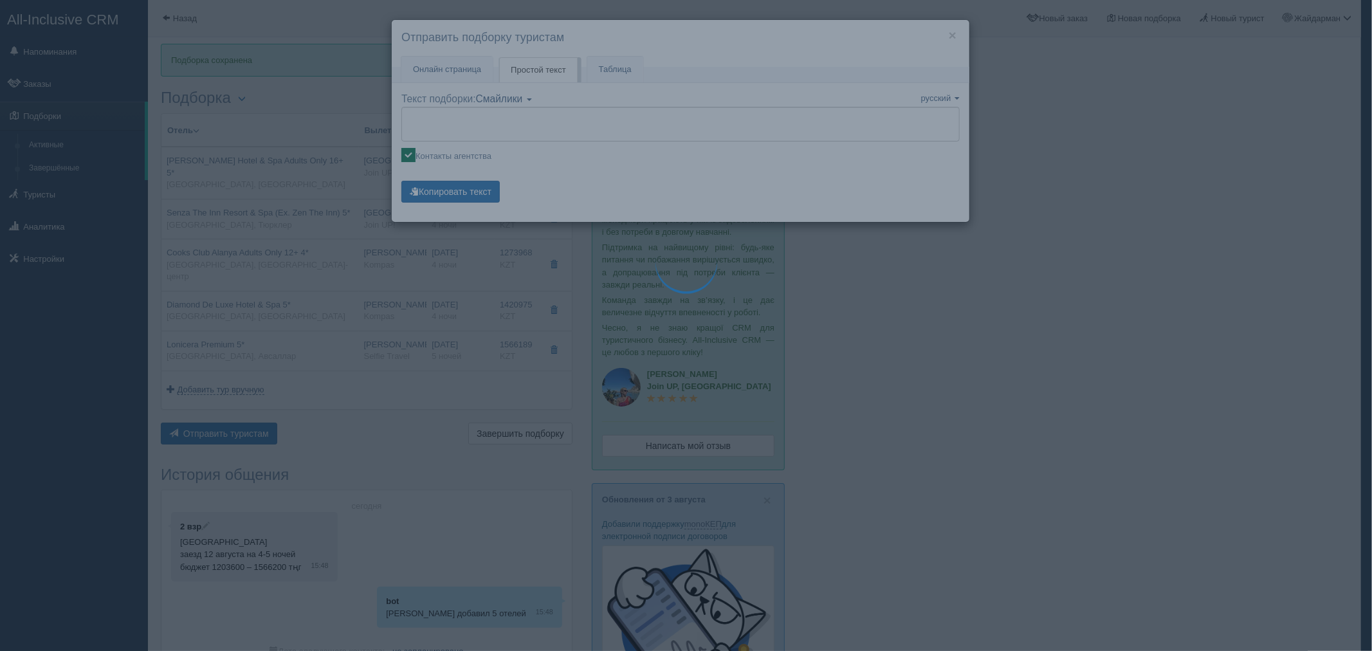
type textarea "🌞 Добрый день! Предлагаем Вам рассмотреть следующие варианты: 🌎 Турция, Аланья …"
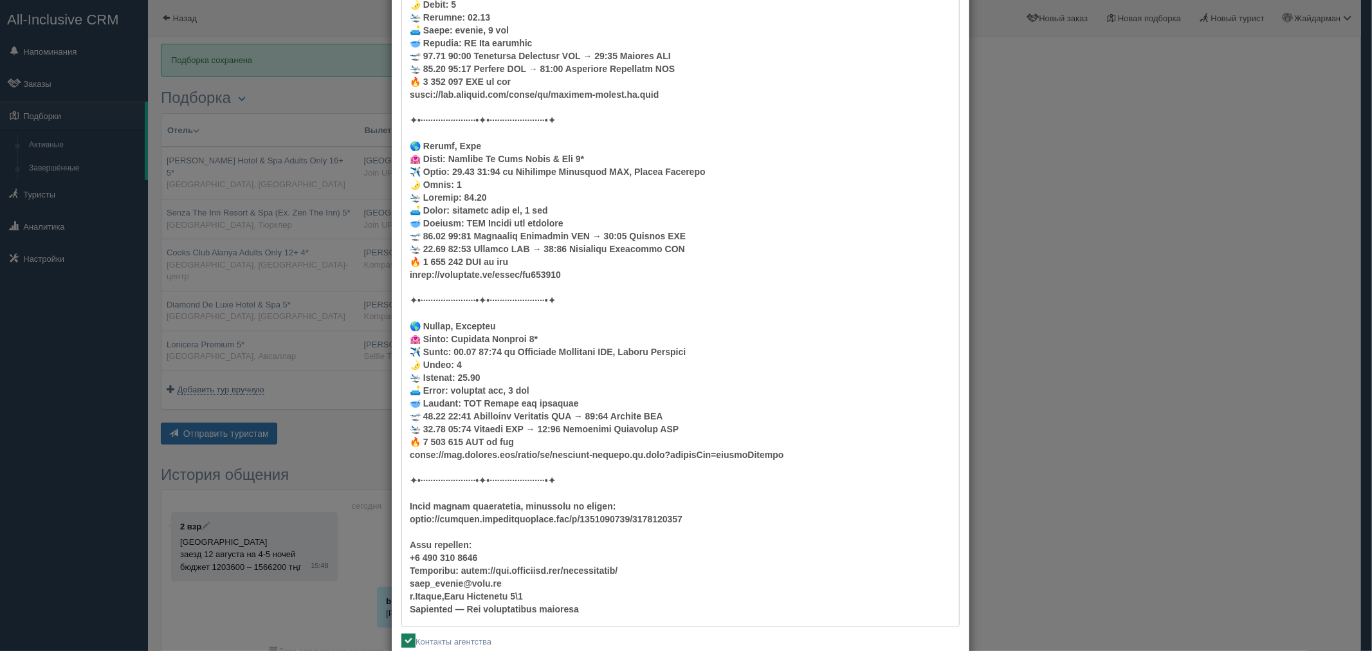
scroll to position [614, 0]
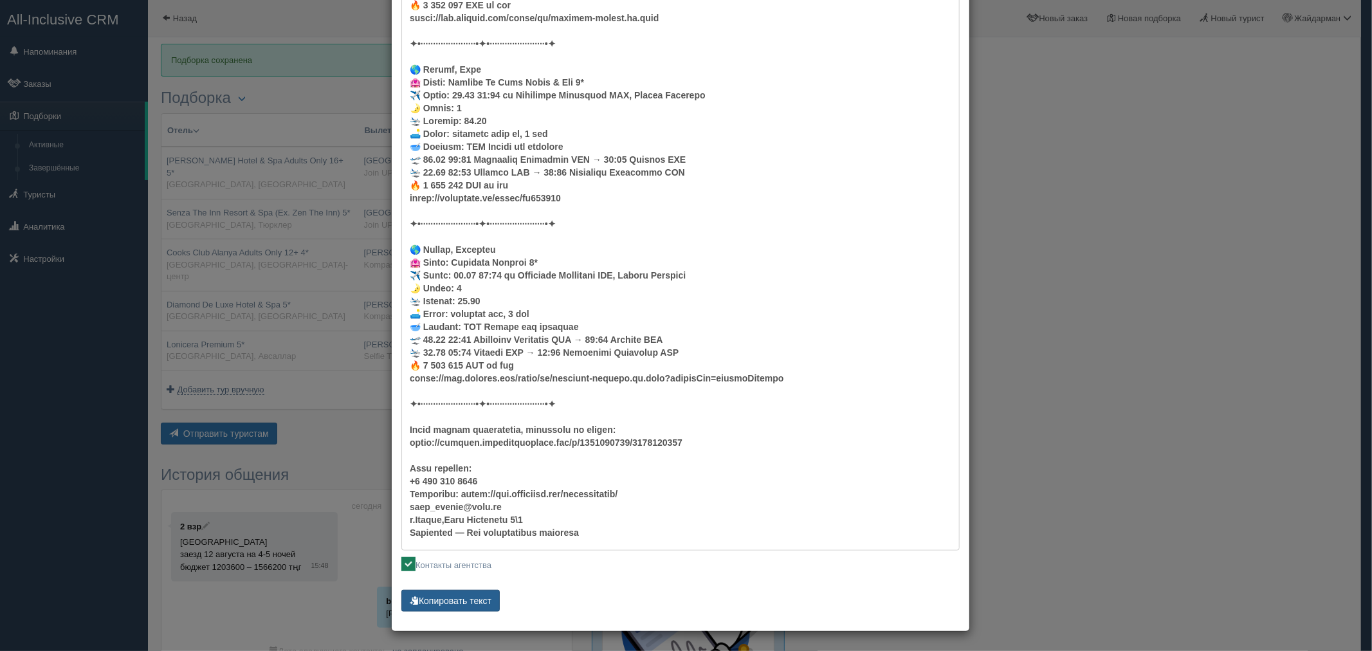
click at [473, 601] on button "Копировать текст" at bounding box center [451, 601] width 98 height 22
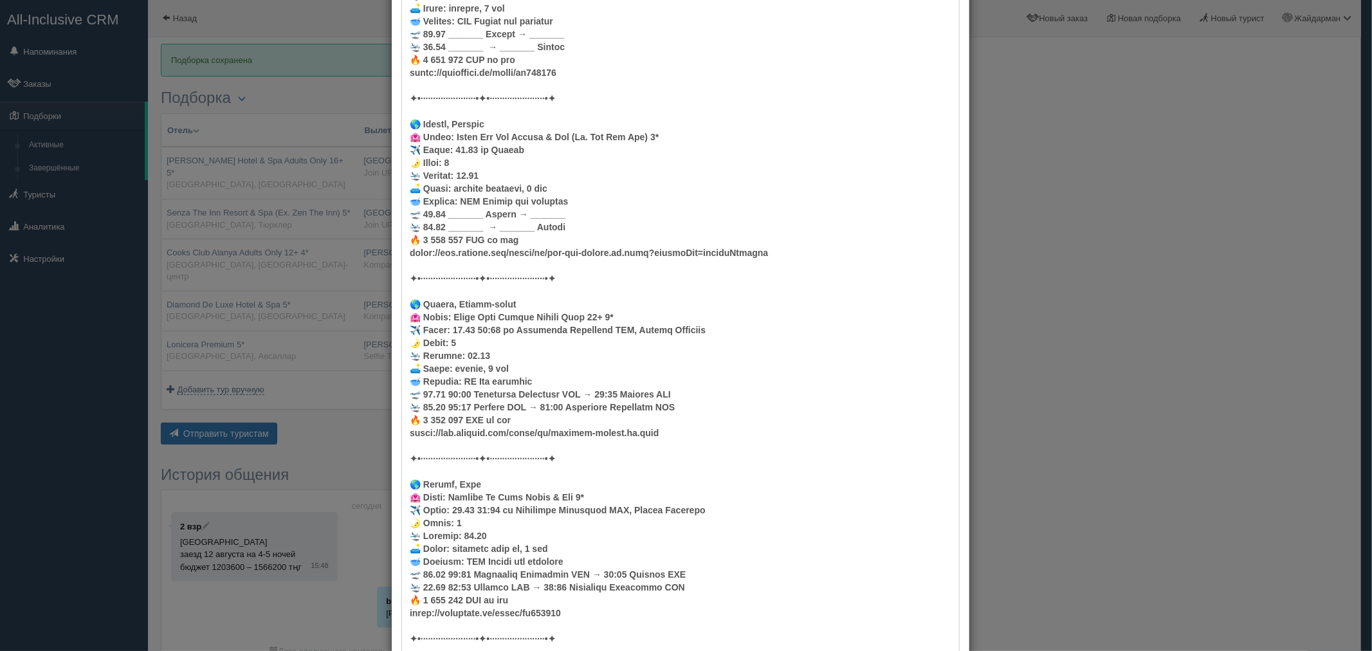
scroll to position [42, 0]
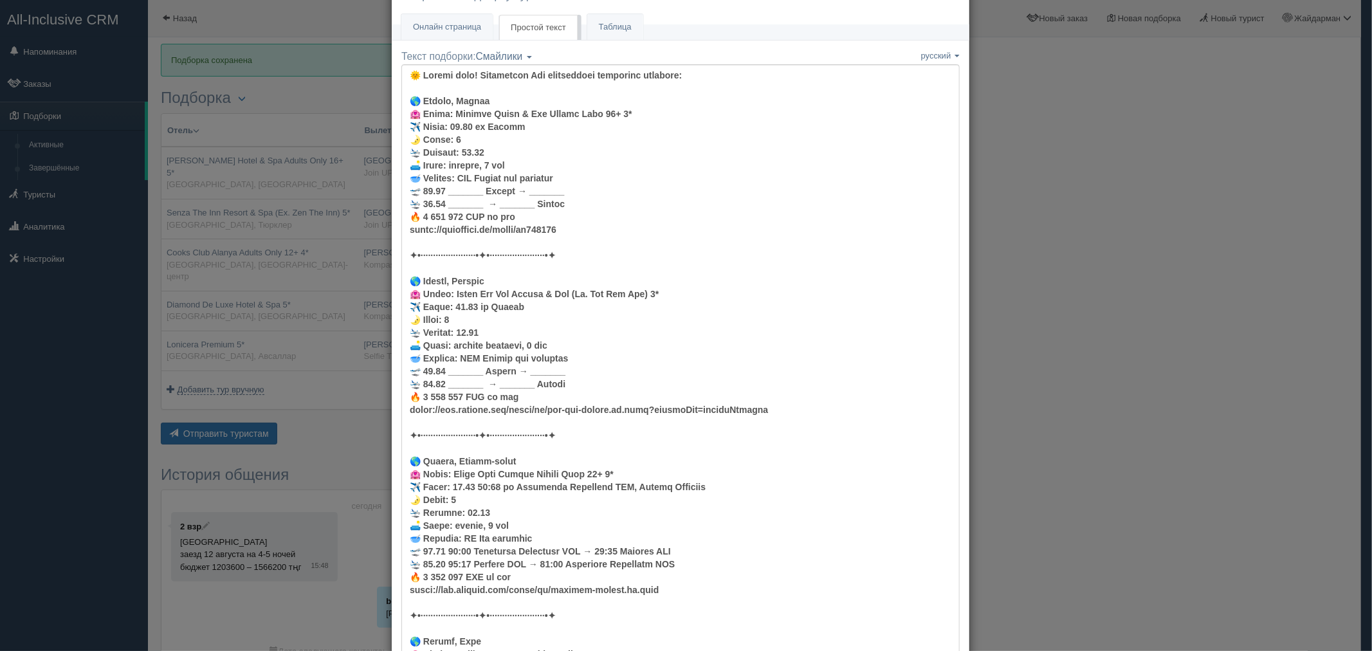
click at [1073, 196] on div "× Отправить подборку туристам Онлайн страница Онлайн Простой текст Текст Таблица" at bounding box center [686, 325] width 1372 height 651
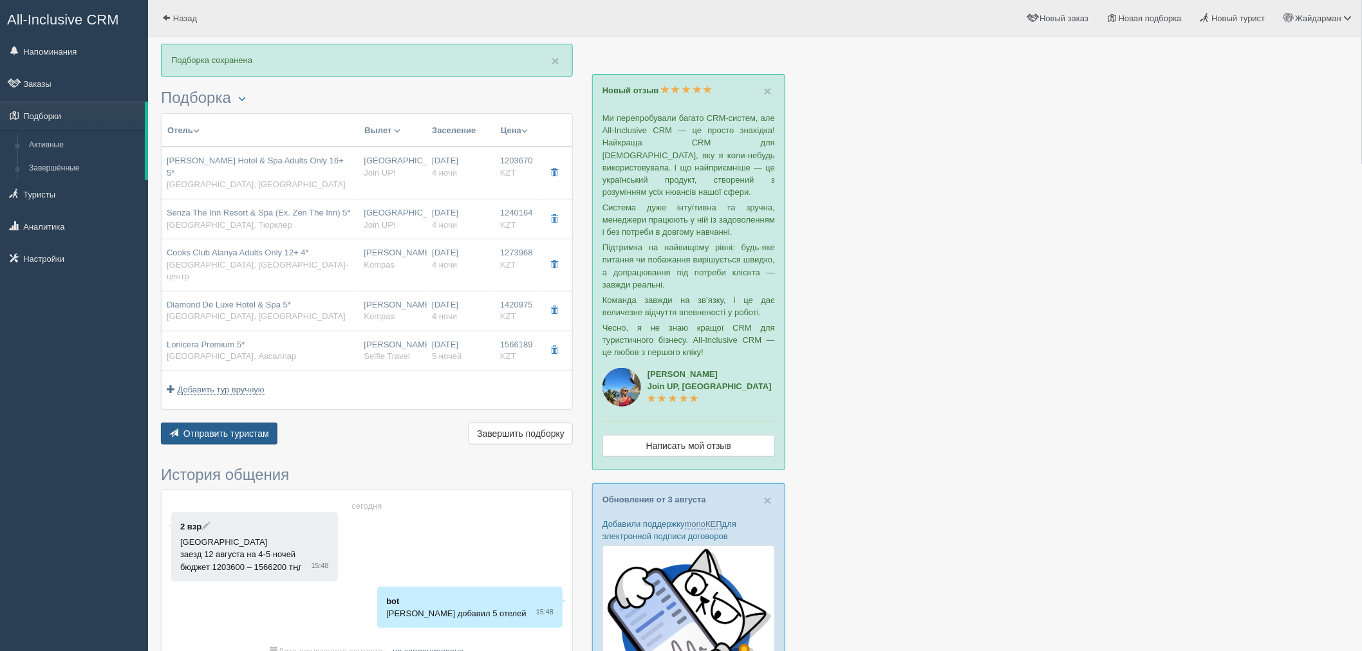
click at [254, 423] on button "Отправить туристам Отправить" at bounding box center [219, 434] width 116 height 22
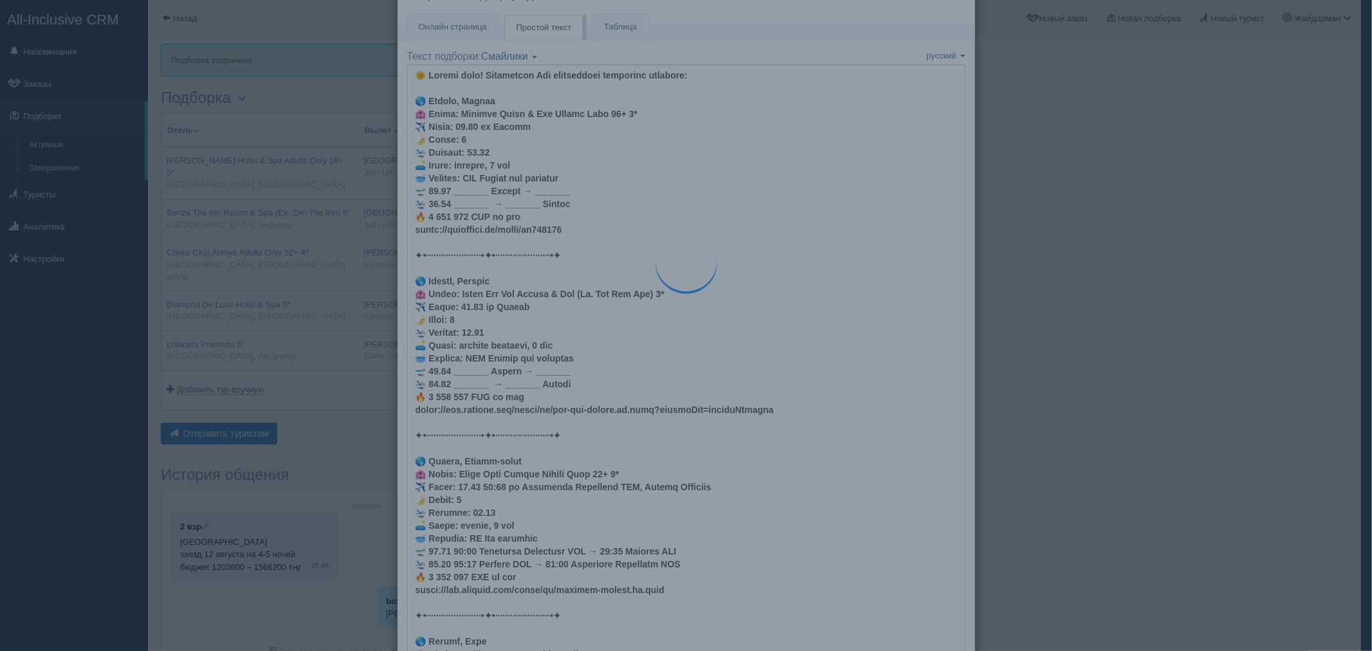
scroll to position [0, 0]
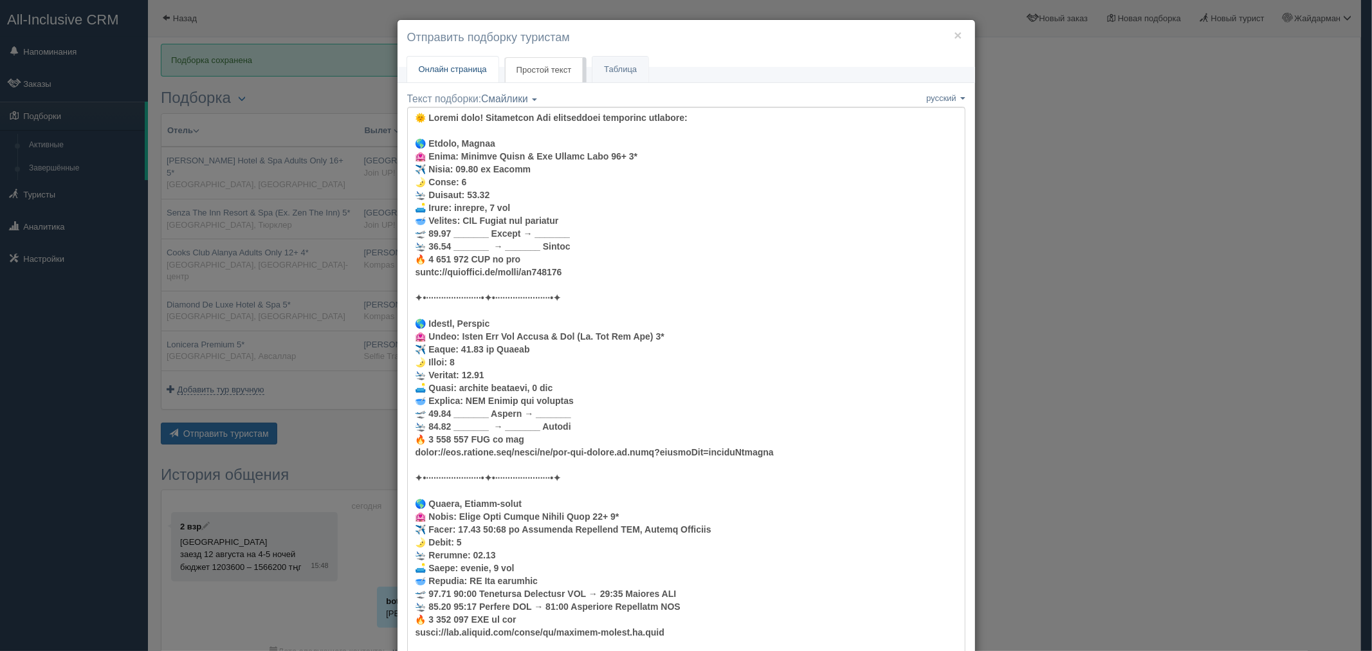
click at [466, 61] on link "Онлайн страница Онлайн" at bounding box center [452, 70] width 91 height 26
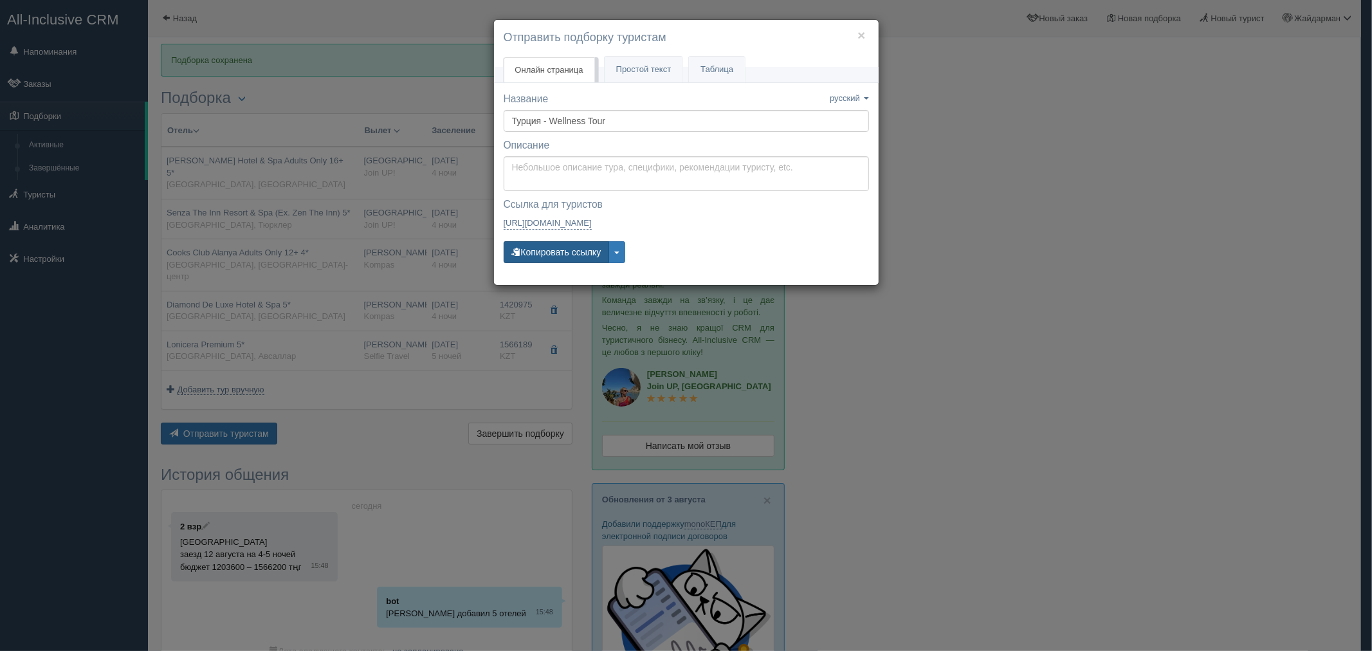
click at [607, 255] on button "Копировать ссылку" at bounding box center [557, 252] width 106 height 22
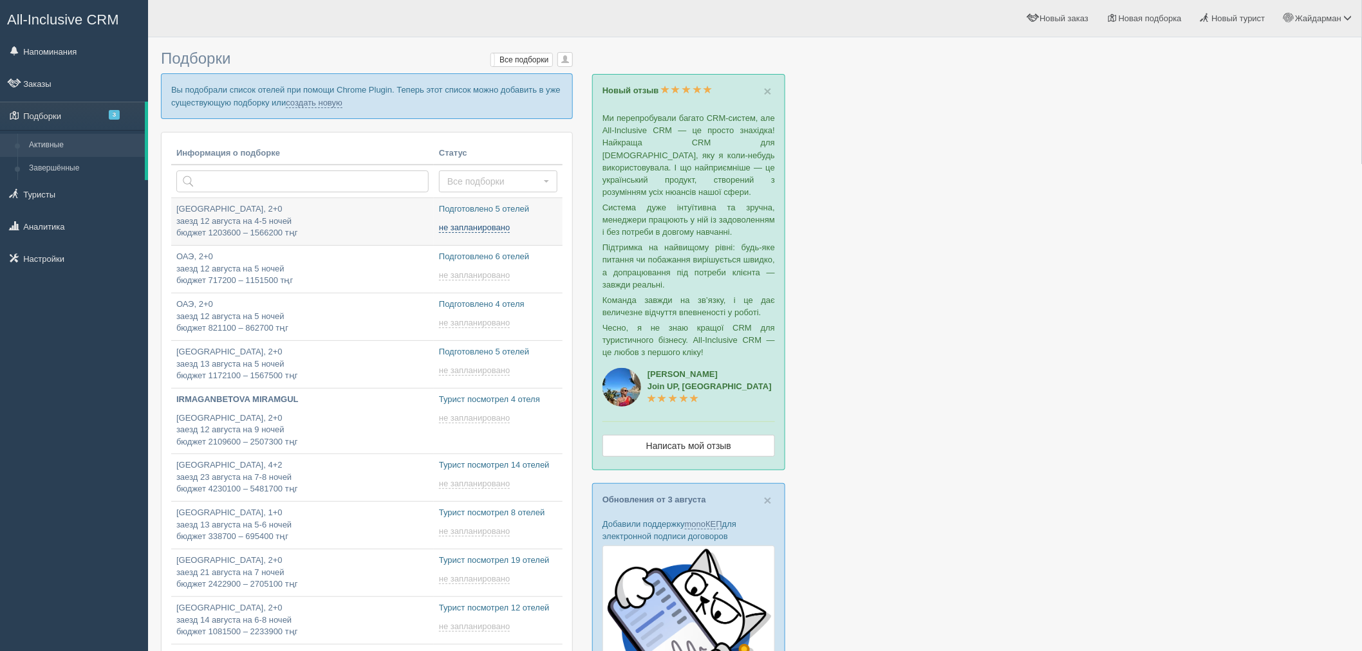
type input "[DATE] 17:45"
type input "[DATE] 17:35"
click at [113, 111] on span "3" at bounding box center [114, 115] width 11 height 10
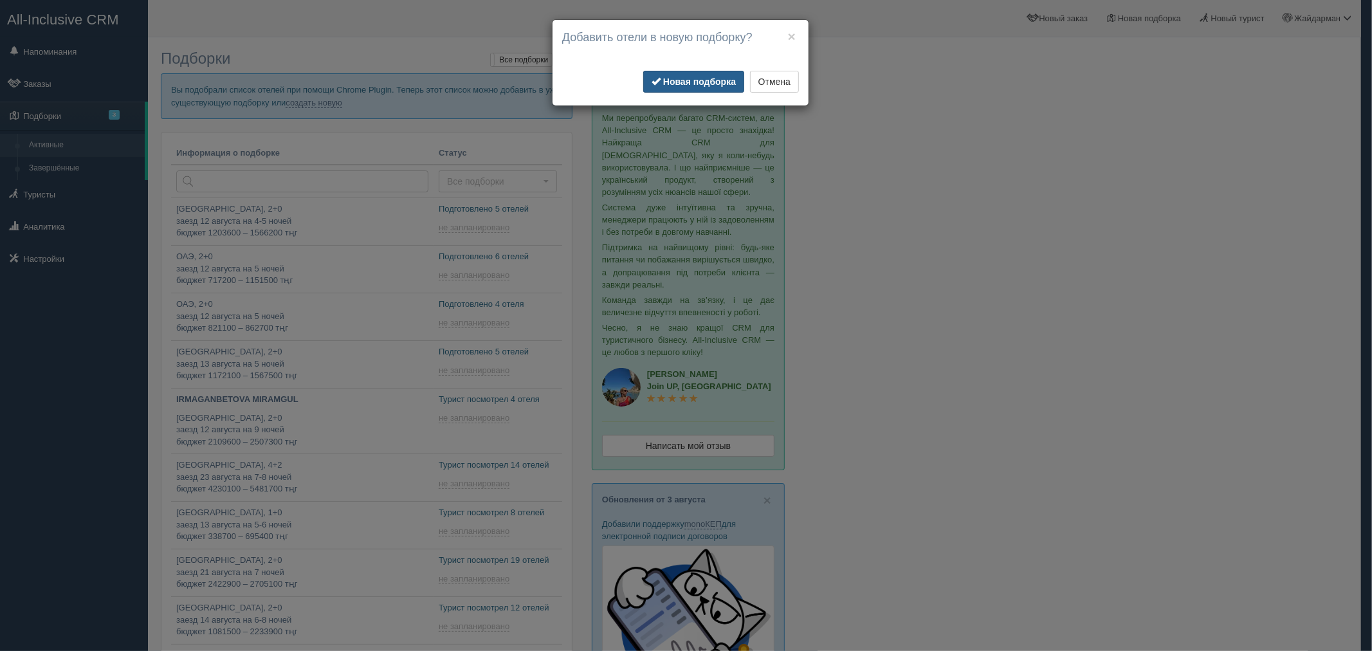
drag, startPoint x: 687, startPoint y: 75, endPoint x: 681, endPoint y: 76, distance: 6.5
click at [685, 77] on b "Новая подборка" at bounding box center [699, 82] width 73 height 10
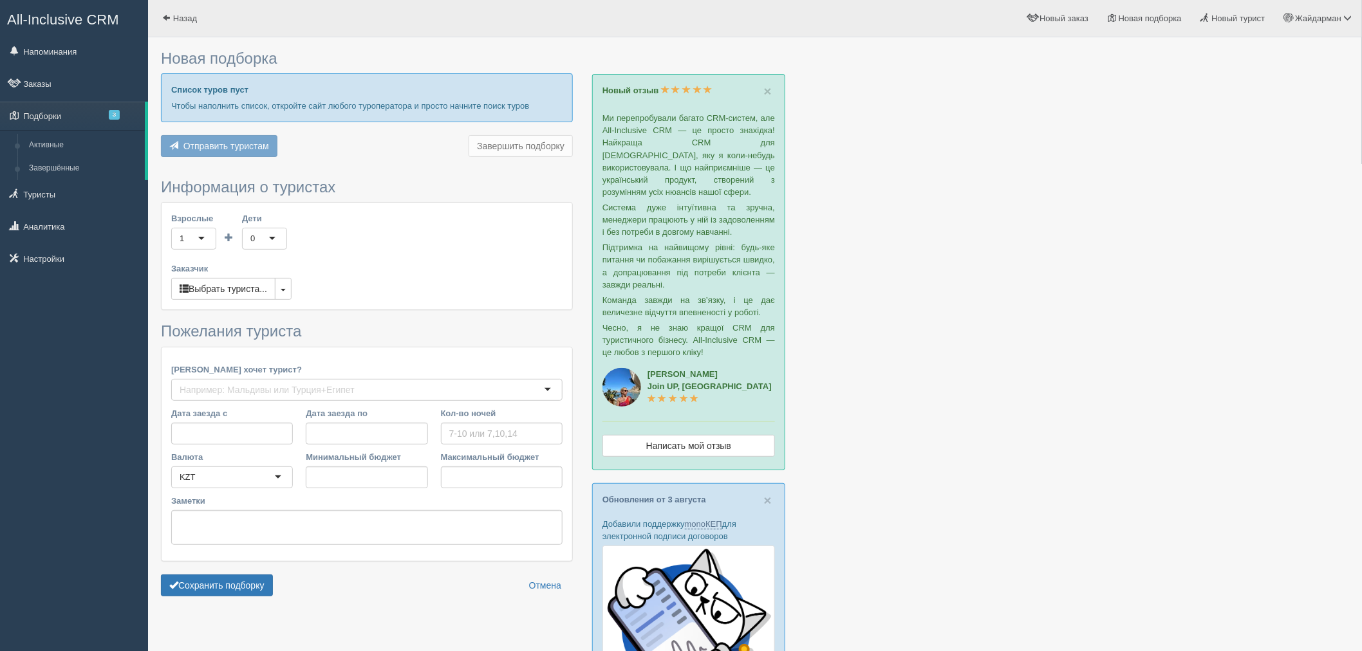
type input "4"
type input "2176300"
type input "2275800"
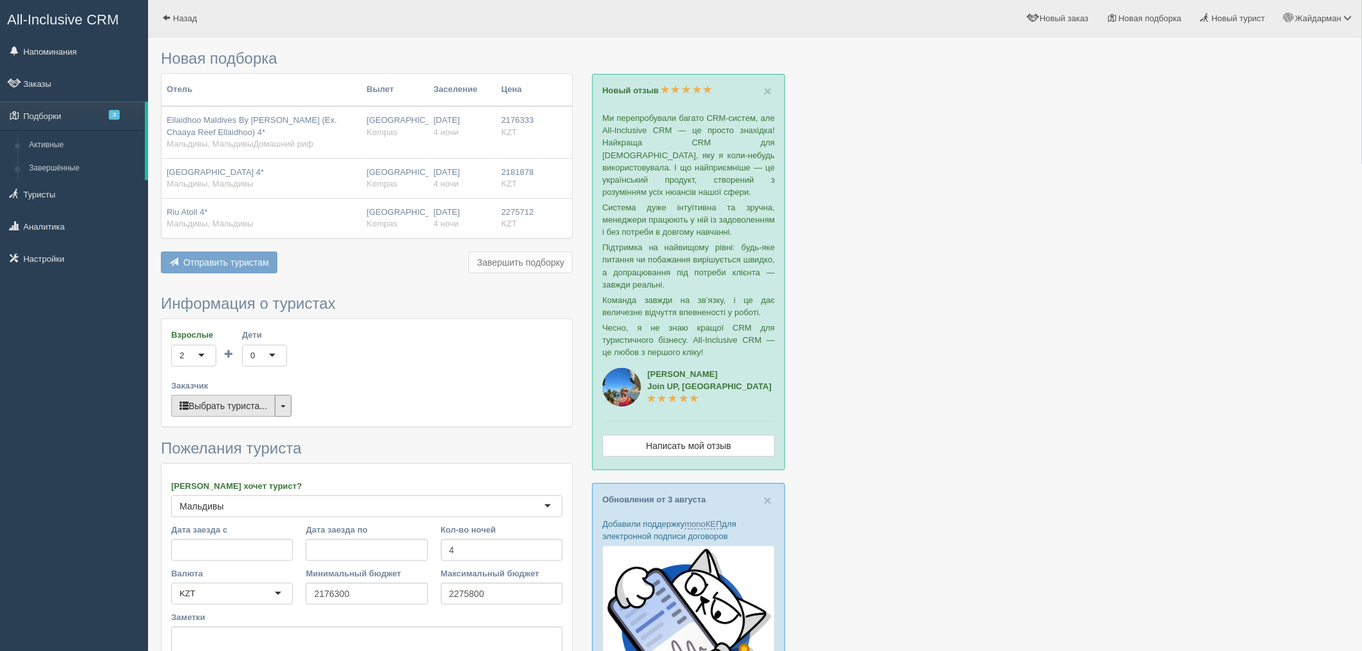
click at [277, 408] on div "Выбрать туриста... Публичная подборка Личная подборка Публичная подборка" at bounding box center [231, 406] width 120 height 22
click at [294, 402] on div "Взрослые 2 2 1 2 3 4 5 6 7 8 9 10 11 12 13 14 15 16 17 18 19 20 21 22 23 24 25 …" at bounding box center [367, 372] width 411 height 107
click at [287, 415] on button "button" at bounding box center [283, 406] width 17 height 22
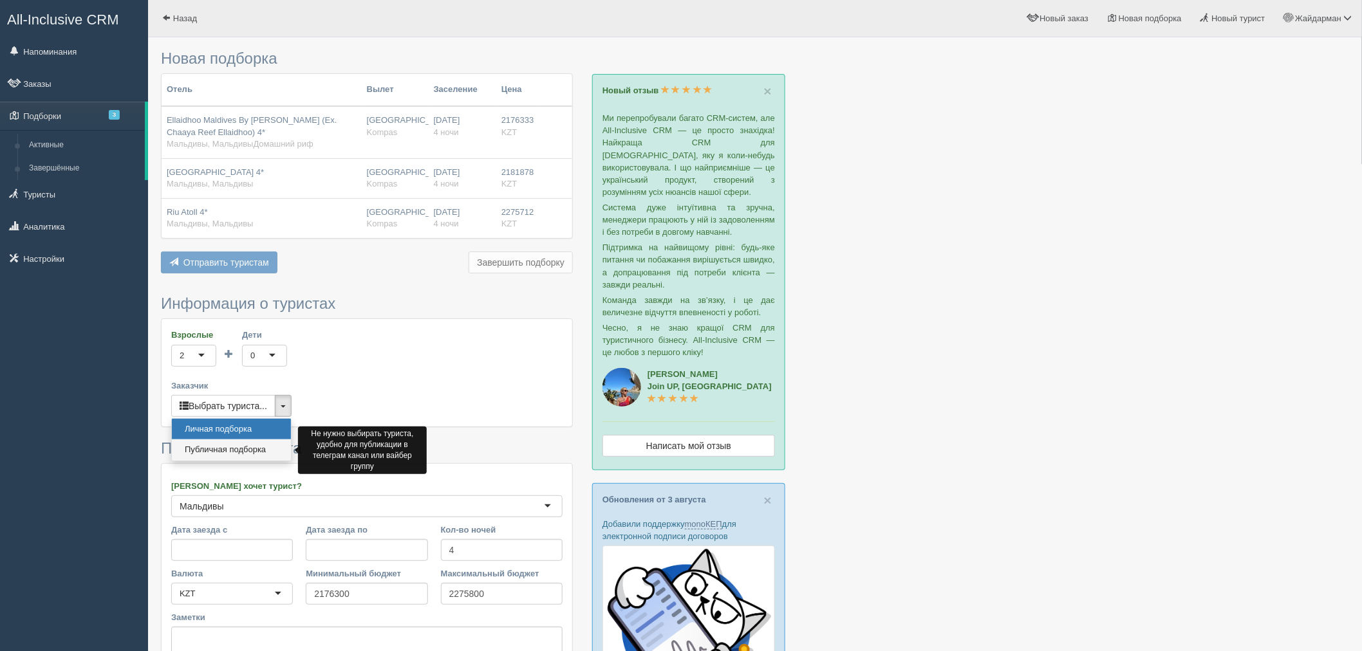
click at [260, 450] on link "Публичная подборка" at bounding box center [231, 449] width 119 height 21
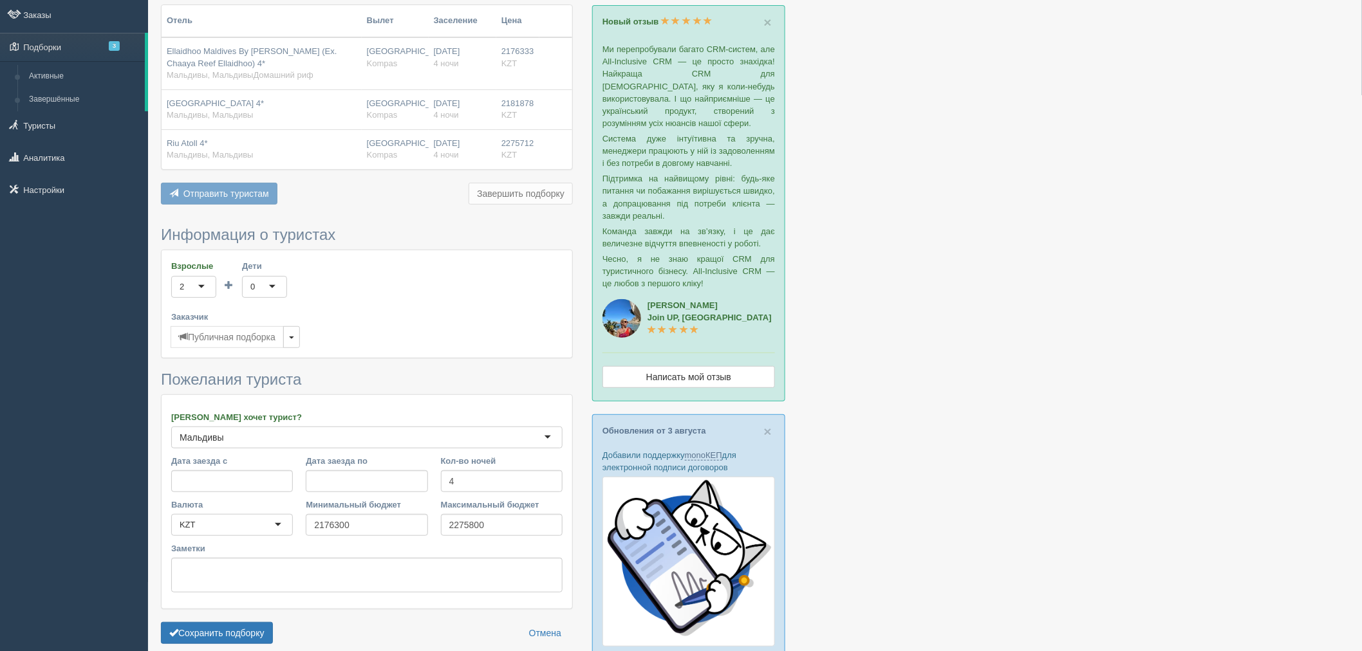
scroll to position [286, 0]
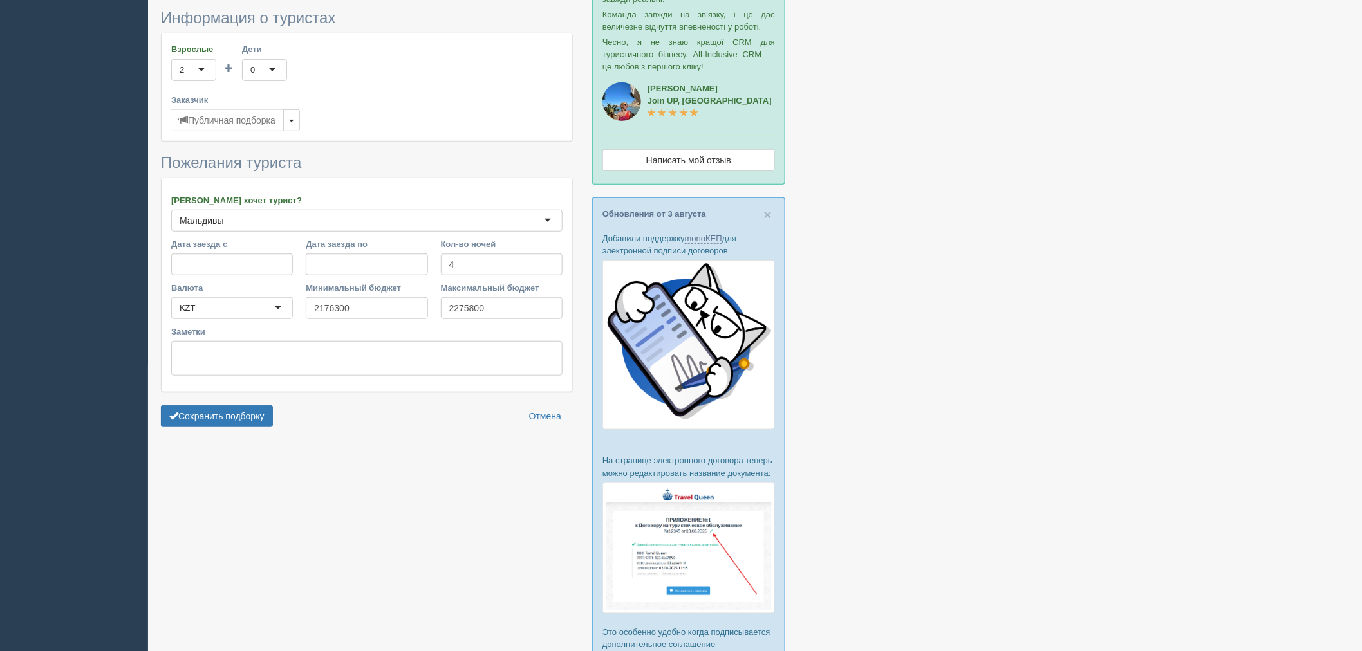
click at [254, 429] on form "Информация о туристах Взрослые 2 2 1 2 3 4 5 6 7 8 9 10 11 12 13 14 15 16 17 18…" at bounding box center [367, 222] width 412 height 424
click at [251, 413] on button "Сохранить подборку" at bounding box center [217, 416] width 112 height 22
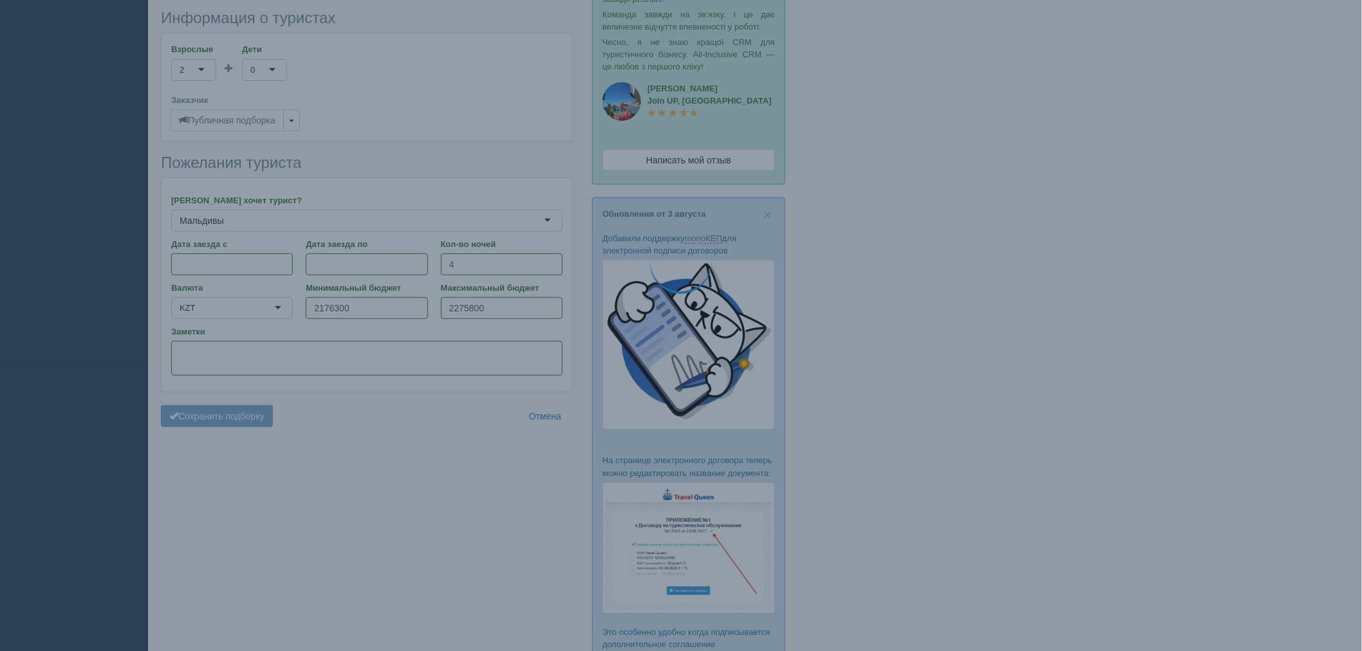
scroll to position [0, 0]
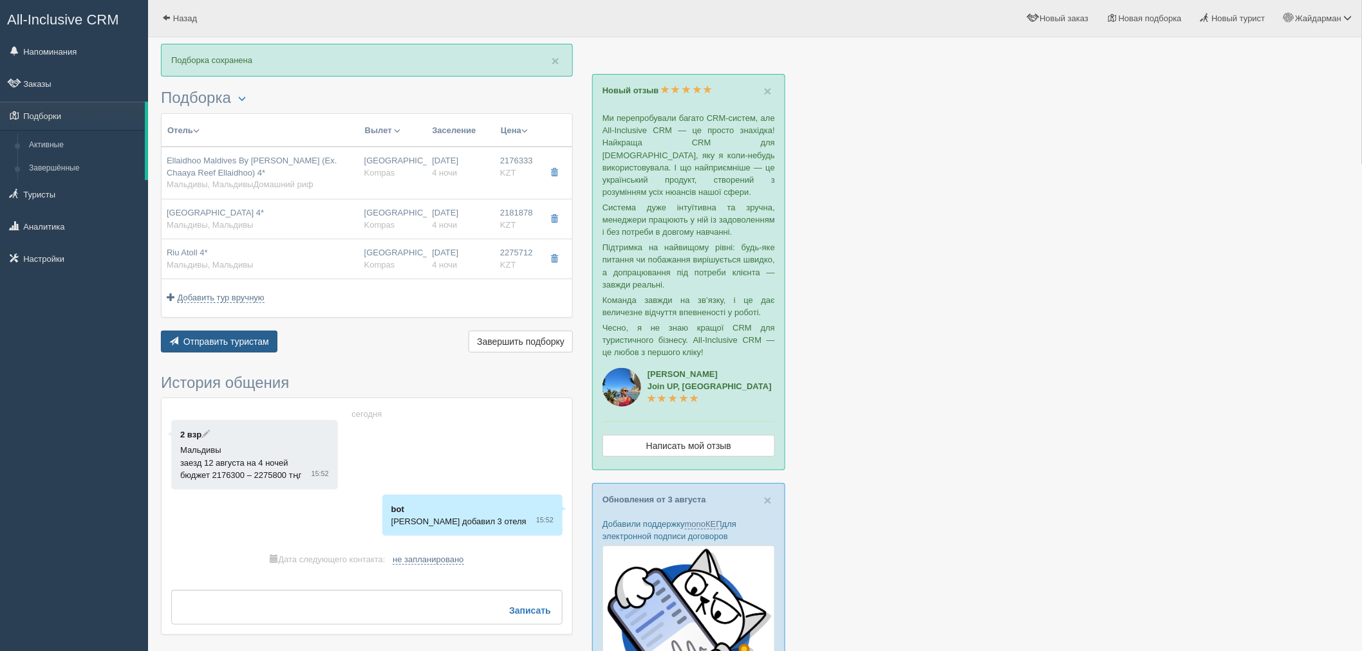
click at [248, 337] on span "Отправить туристам" at bounding box center [226, 342] width 86 height 10
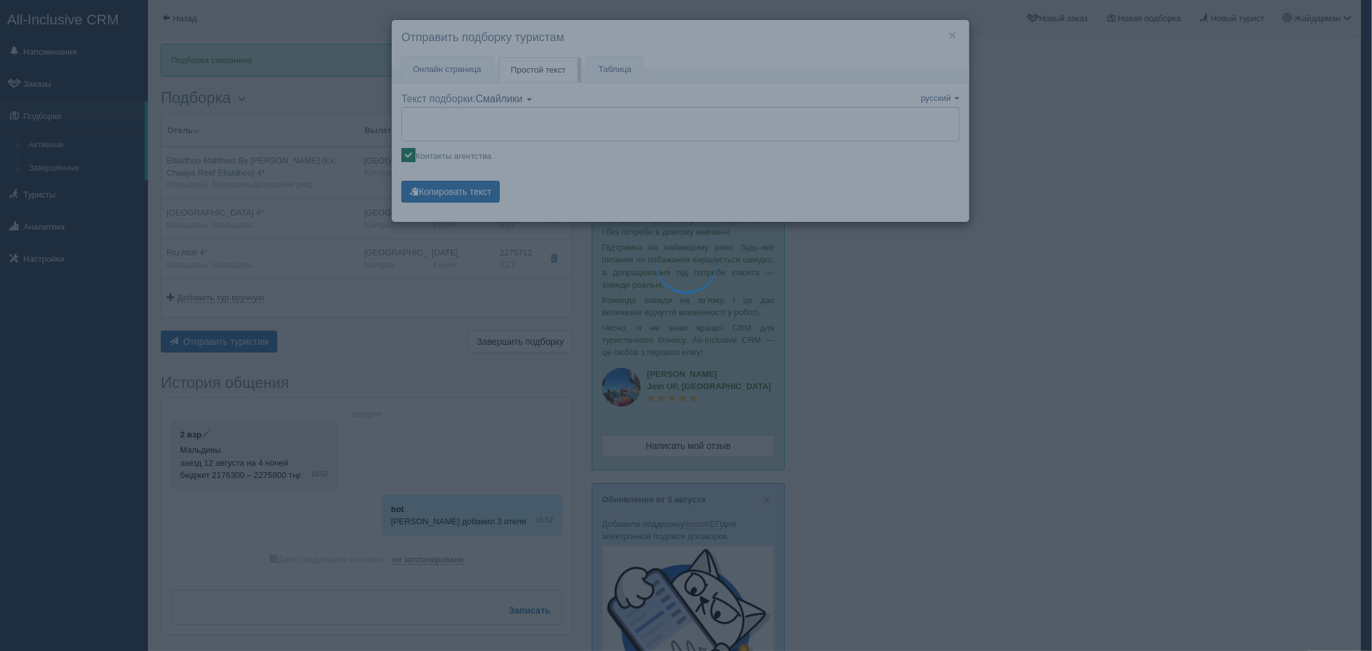
type textarea "🌞 Loremi dolo! Sitametcon Adi elitseddoei temporinc utlabore: 🌎 Etdolore, Magna…"
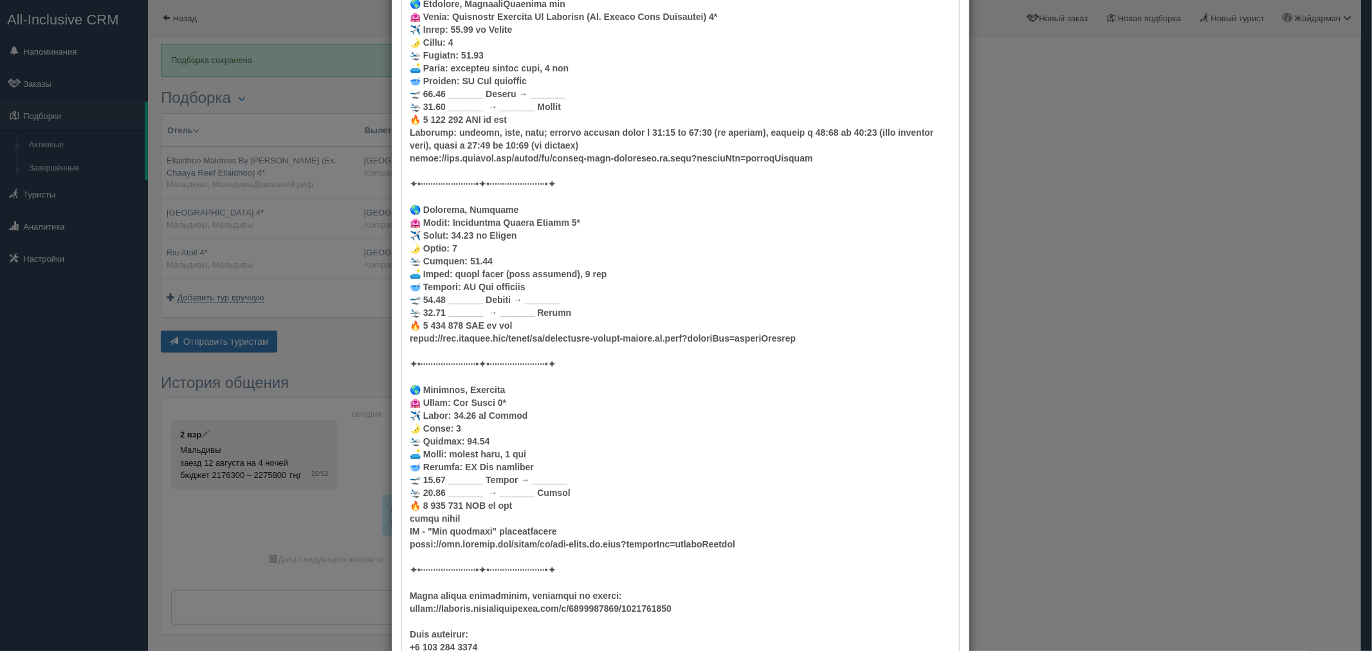
scroll to position [286, 0]
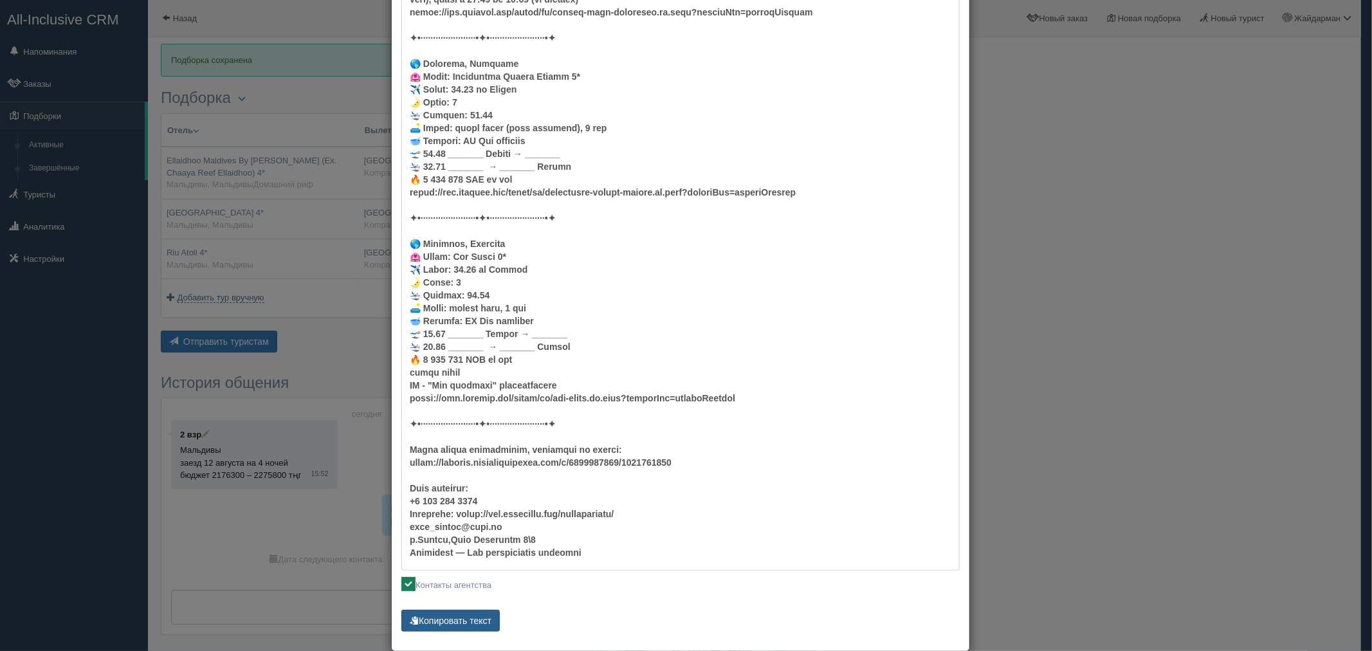
click at [483, 620] on button "Копировать текст" at bounding box center [451, 621] width 98 height 22
click at [1101, 132] on div "× Отправить подборку туристам Онлайн страница Онлайн Простой текст Текст Таблица" at bounding box center [686, 325] width 1372 height 651
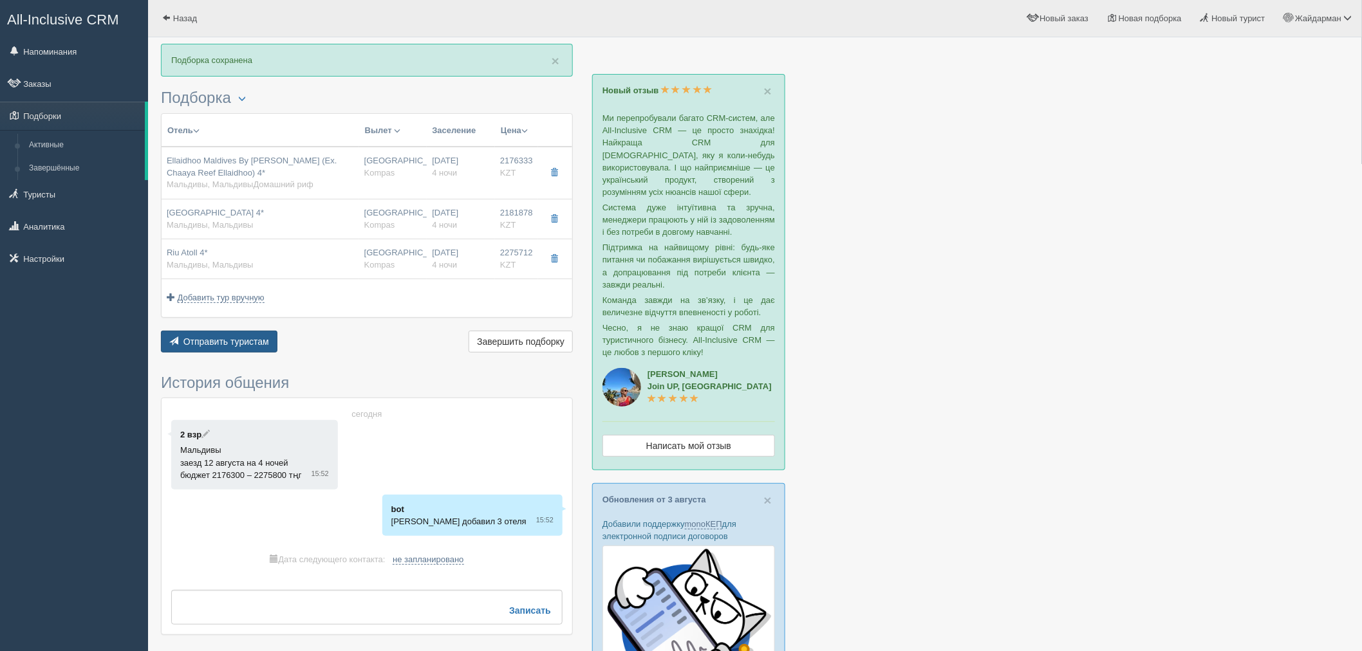
click at [224, 344] on span "Отправить туристам" at bounding box center [226, 342] width 86 height 10
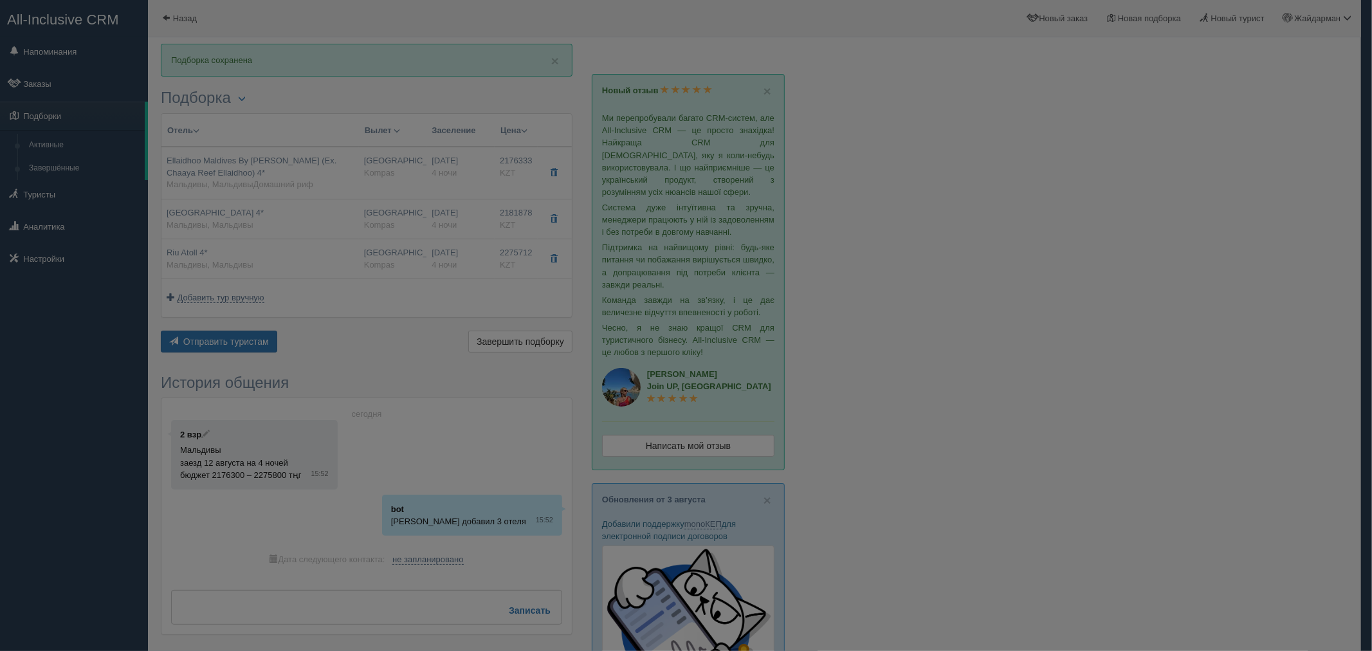
scroll to position [0, 0]
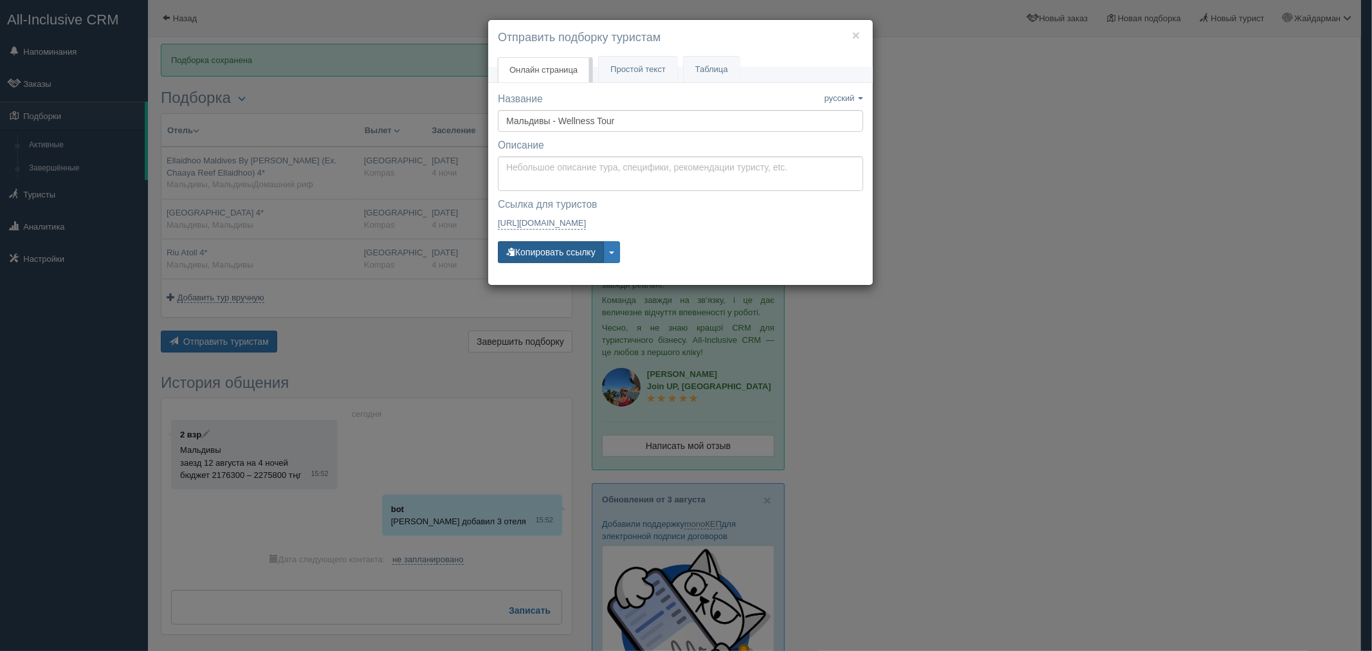
click at [561, 245] on button "Копировать ссылку" at bounding box center [551, 252] width 106 height 22
